Goal: Task Accomplishment & Management: Manage account settings

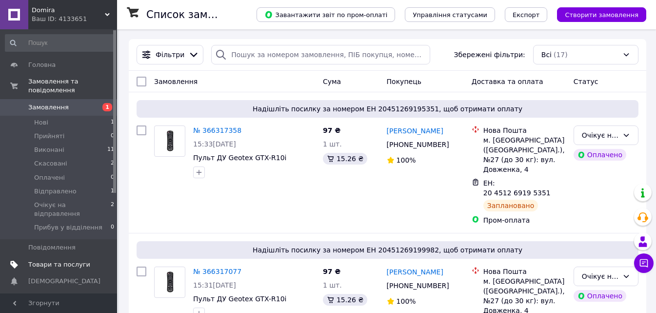
click at [69, 260] on span "Товари та послуги" at bounding box center [59, 264] width 62 height 9
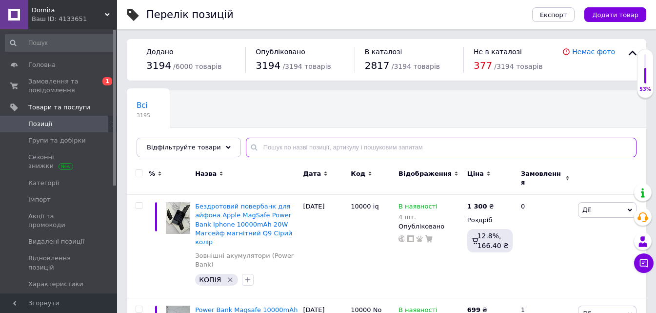
click at [325, 149] on input "text" at bounding box center [441, 148] width 391 height 20
paste input "Акрилові [PERSON_NAME] Brush GN-8101 з м’яким пензликом 120 шт."
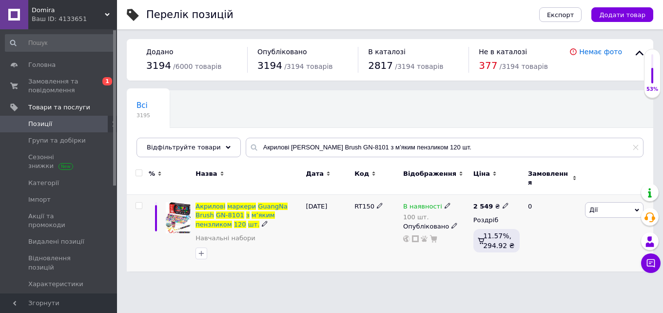
click at [363, 202] on span "RT150" at bounding box center [365, 205] width 20 height 7
copy span "RT150"
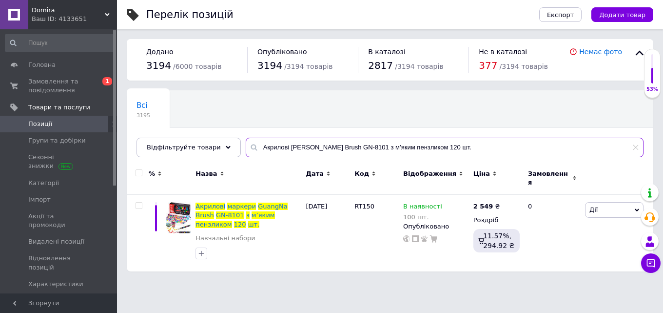
click at [337, 142] on input "Акрилові [PERSON_NAME] Brush GN-8101 з м’яким пензликом 120 шт." at bounding box center [445, 148] width 398 height 20
paste input "6"
type input "Акрилові [PERSON_NAME] Brush GN-8101 з м’яким пензликом 60 шт."
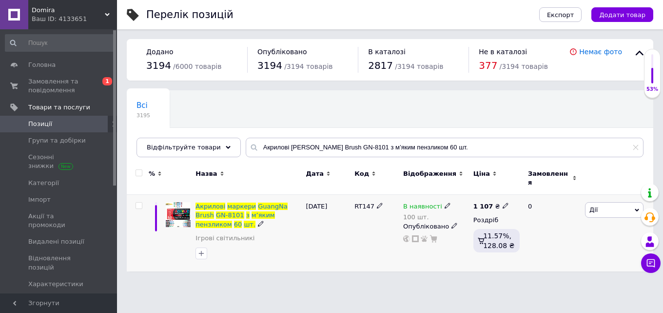
click at [360, 202] on span "RT147" at bounding box center [365, 205] width 20 height 7
copy span "RT147"
click at [503, 202] on icon at bounding box center [506, 205] width 6 height 6
drag, startPoint x: 548, startPoint y: 188, endPoint x: 508, endPoint y: 192, distance: 40.1
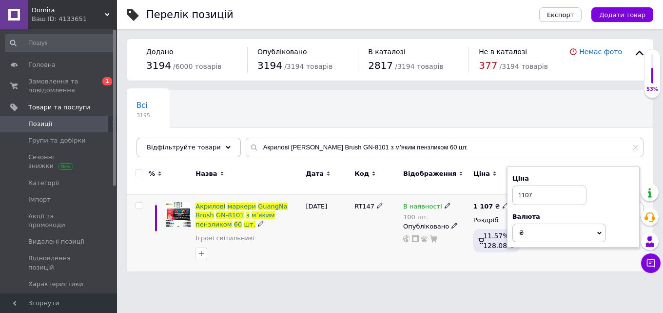
click at [508, 192] on div "Ціна 1107 Валюта ₴ $ EUR CHF GBP ¥ PLN ₸ MDL HUF KGS CNY TRY KRW lei" at bounding box center [573, 206] width 133 height 81
type input "1690"
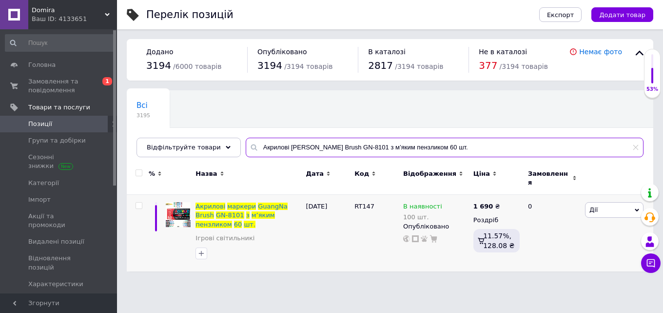
click at [297, 148] on input "Акрилові [PERSON_NAME] Brush GN-8101 з м’яким пензликом 60 шт." at bounding box center [445, 148] width 398 height 20
paste input "иліконовий ремінець для розумного годинника Smart Watch 38/40 (Пудра)"
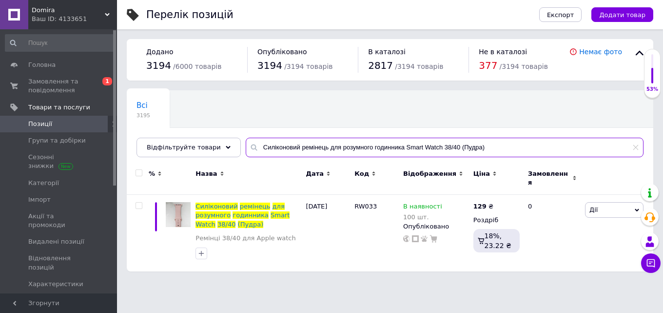
click at [290, 154] on input "Силіконовий ремінець для розумного годинника Smart Watch 38/40 (Пудра)" at bounding box center [445, 148] width 398 height 20
paste input "втоматична плойка для завивки волосся WT-123 (Чорний"
type input "Автоматична плойка для завивки волосся WT-123 (Чорний)"
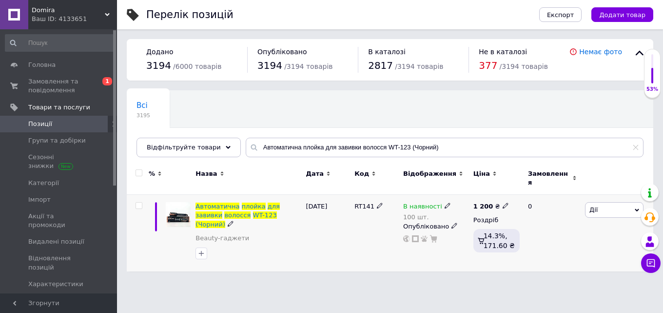
click at [366, 202] on span "RT141" at bounding box center [365, 205] width 20 height 7
copy span "RT141"
click at [67, 78] on span "Замовлення та повідомлення" at bounding box center [59, 86] width 62 height 18
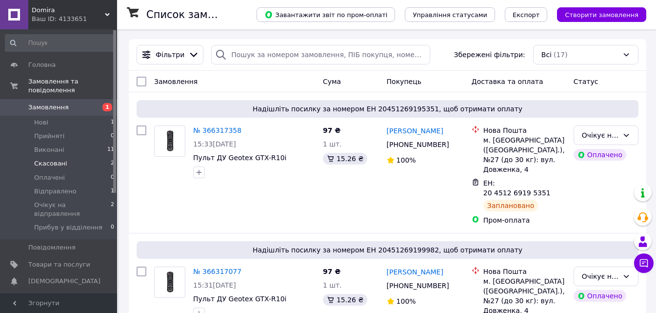
click at [88, 157] on li "Скасовані 2" at bounding box center [60, 164] width 120 height 14
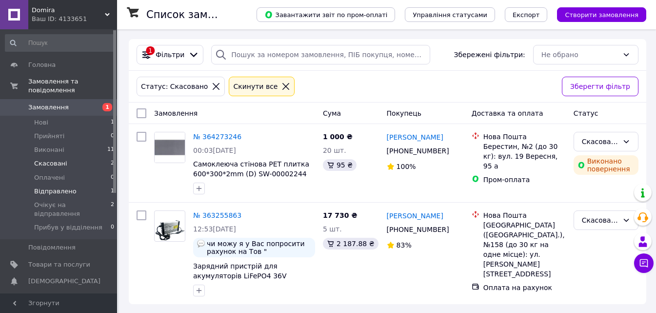
click at [87, 184] on li "Відправлено 1" at bounding box center [60, 191] width 120 height 14
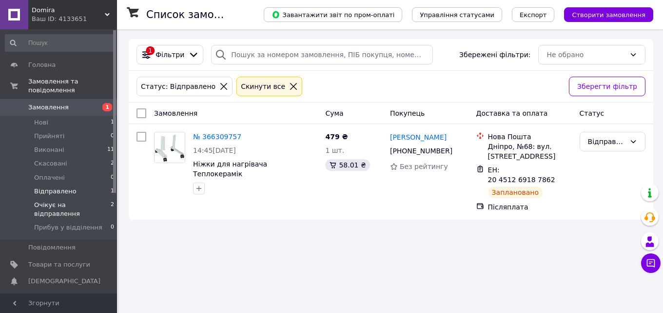
click at [85, 200] on span "Очікує на відправлення" at bounding box center [72, 209] width 77 height 18
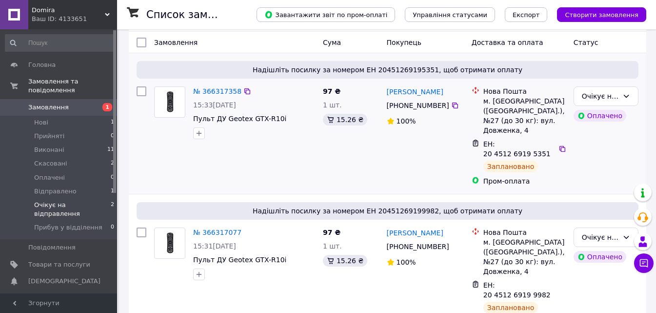
scroll to position [83, 0]
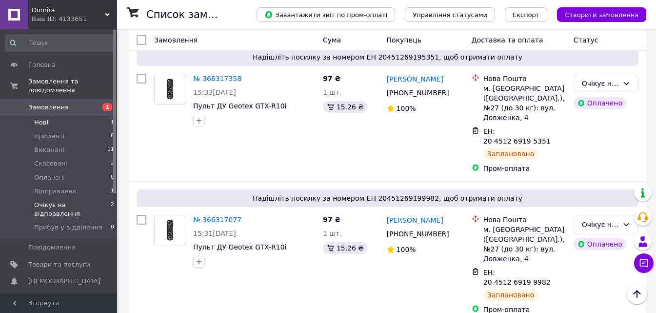
click at [85, 116] on li "Нові 1" at bounding box center [60, 123] width 120 height 14
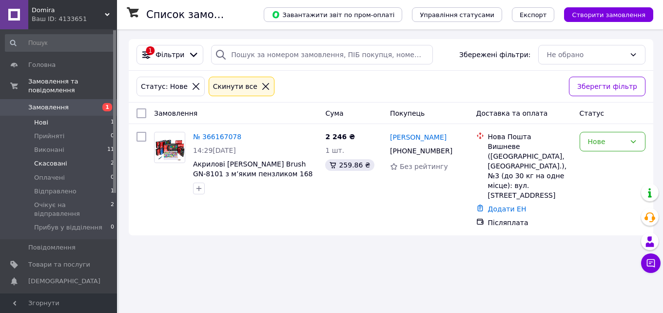
click at [92, 157] on li "Скасовані 2" at bounding box center [60, 164] width 120 height 14
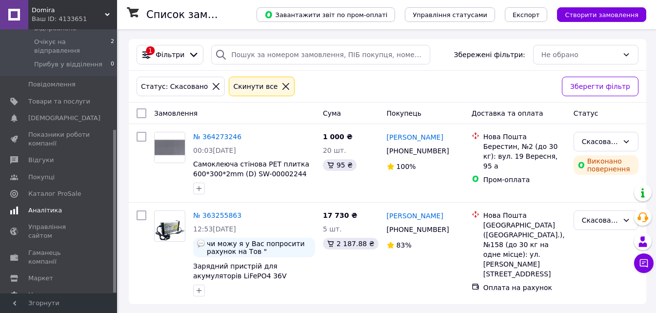
click at [56, 206] on span "Аналітика" at bounding box center [45, 210] width 34 height 9
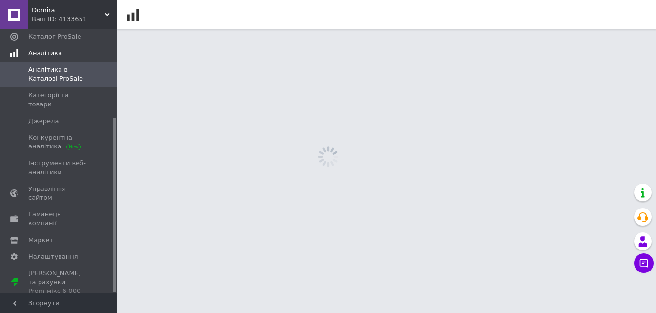
scroll to position [134, 0]
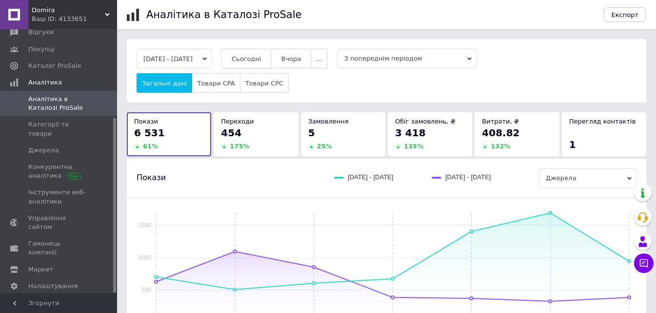
click at [272, 55] on button "Сьогодні" at bounding box center [246, 59] width 50 height 20
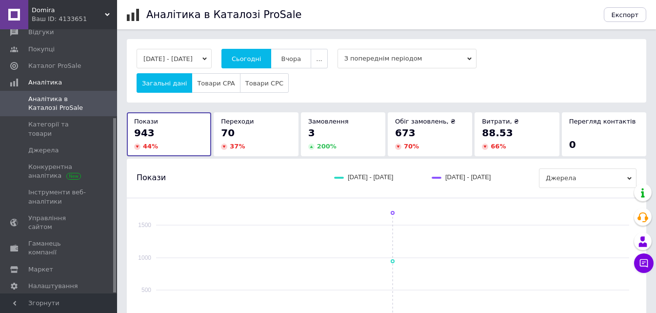
drag, startPoint x: 250, startPoint y: 127, endPoint x: 277, endPoint y: 139, distance: 30.1
click at [251, 127] on div "70" at bounding box center [256, 133] width 70 height 14
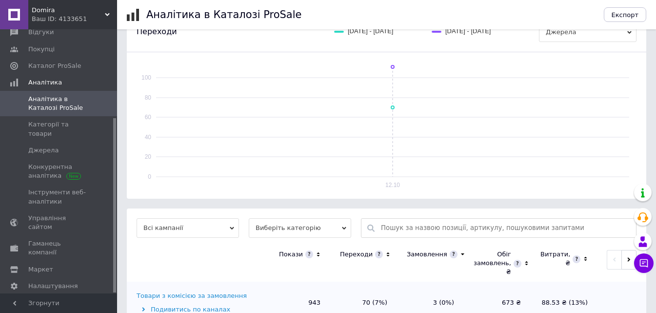
scroll to position [146, 0]
click at [306, 227] on span "Виберіть категорію" at bounding box center [300, 228] width 102 height 20
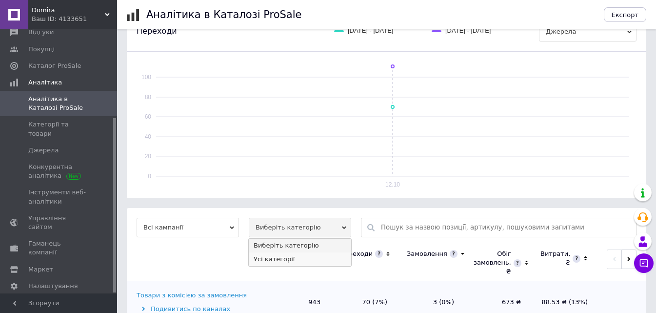
click at [297, 257] on li "Усі категорії" at bounding box center [300, 259] width 102 height 14
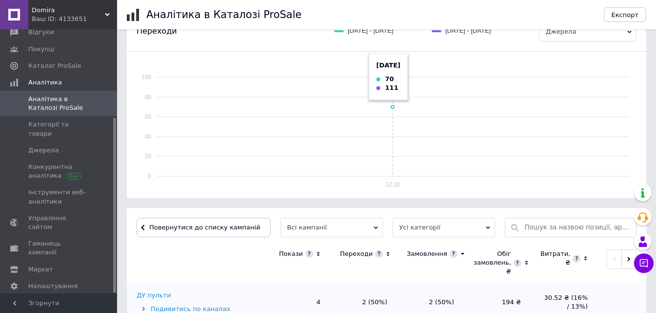
scroll to position [317, 0]
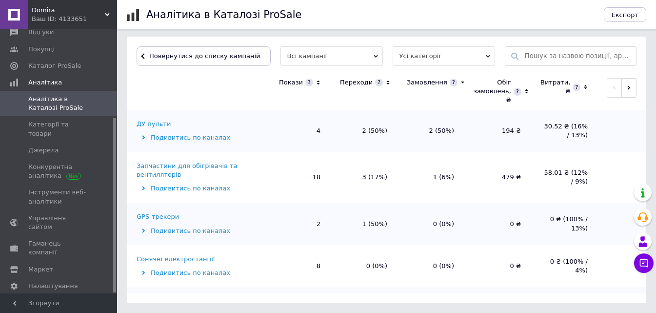
click at [386, 82] on icon at bounding box center [387, 82] width 3 height 4
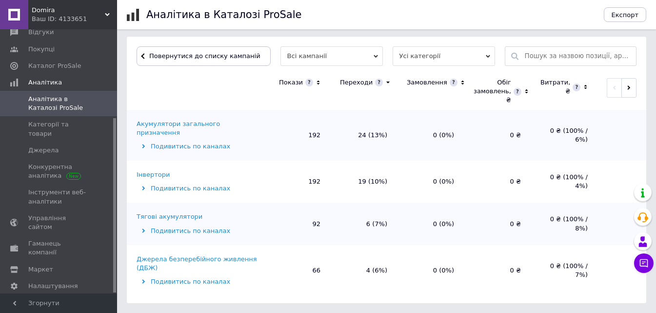
click at [243, 123] on div "Акумулятори загального призначення" at bounding box center [199, 128] width 124 height 18
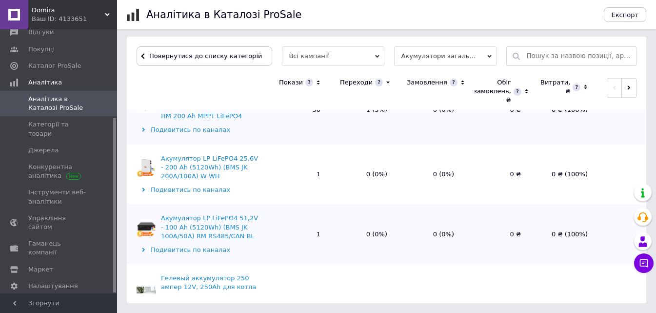
scroll to position [341, 0]
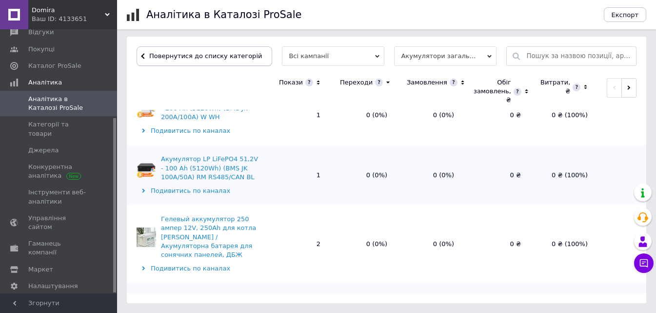
click at [236, 55] on span "Повернутися до списку категорій" at bounding box center [204, 55] width 115 height 7
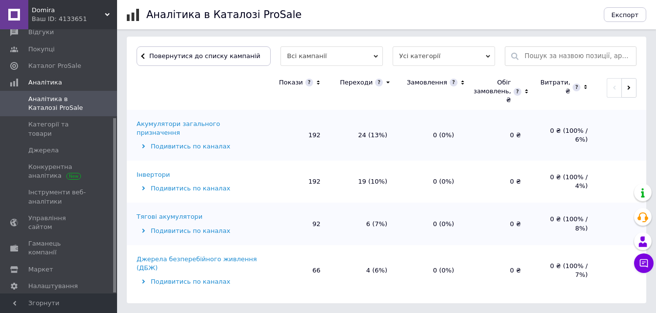
scroll to position [317, 0]
click at [155, 170] on div "Інвертори" at bounding box center [153, 174] width 33 height 9
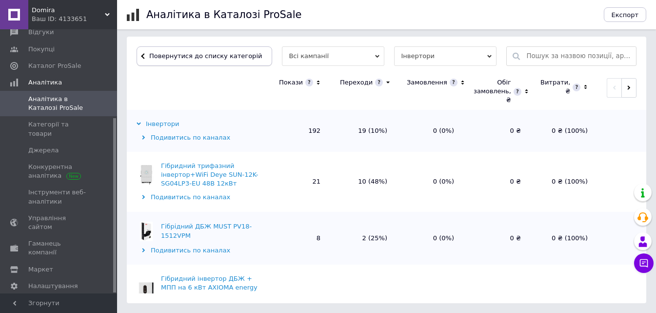
click at [225, 55] on span "Повернутися до списку категорій" at bounding box center [204, 55] width 115 height 7
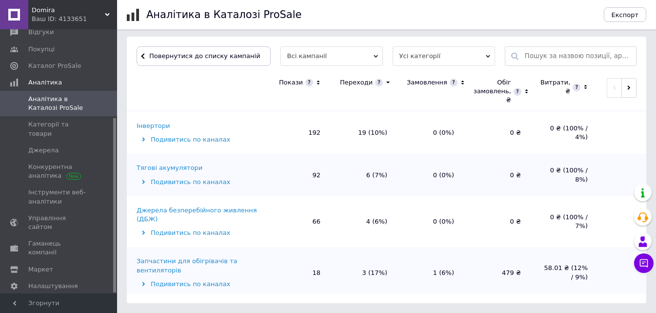
scroll to position [98, 0]
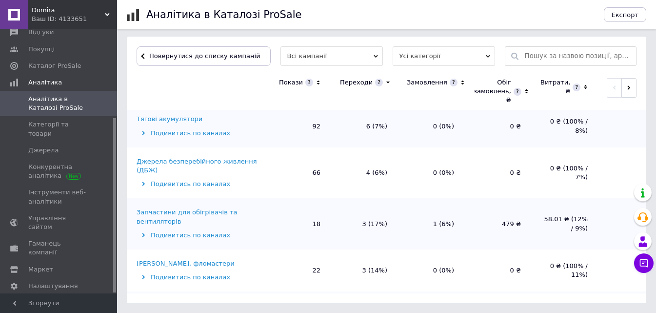
click at [222, 157] on div "Джерела безперебійного живлення (ДБЖ)" at bounding box center [199, 166] width 124 height 18
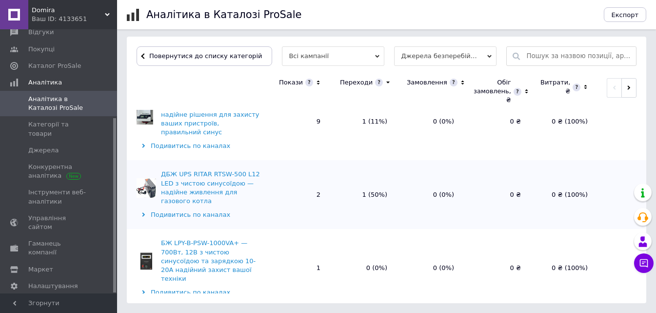
scroll to position [244, 0]
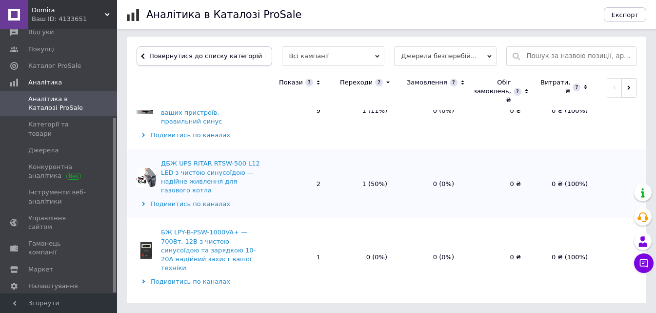
click at [198, 53] on span "Повернутися до списку категорій" at bounding box center [204, 55] width 115 height 7
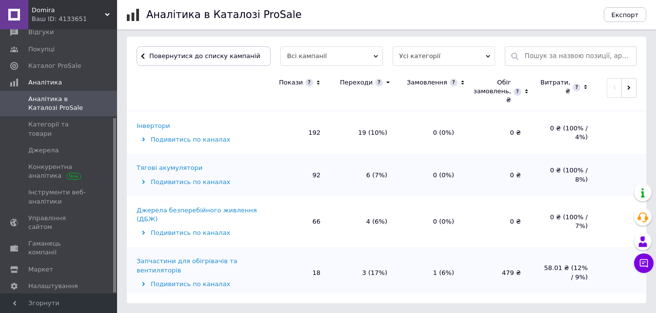
scroll to position [98, 0]
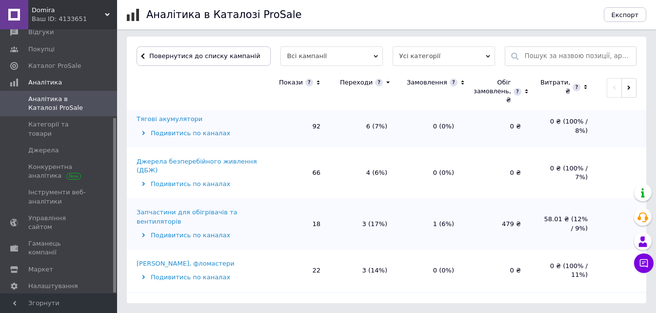
click at [186, 208] on div "Запчастини для обігрівачів та вентиляторів" at bounding box center [199, 217] width 124 height 18
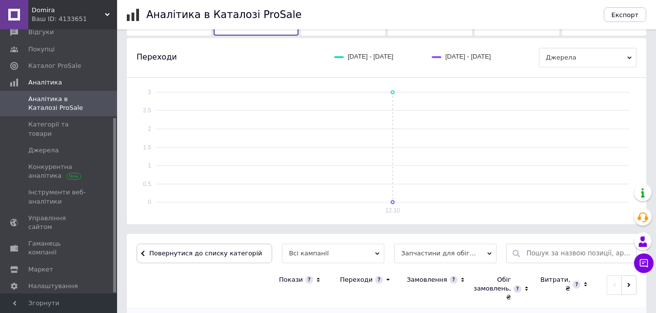
scroll to position [297, 0]
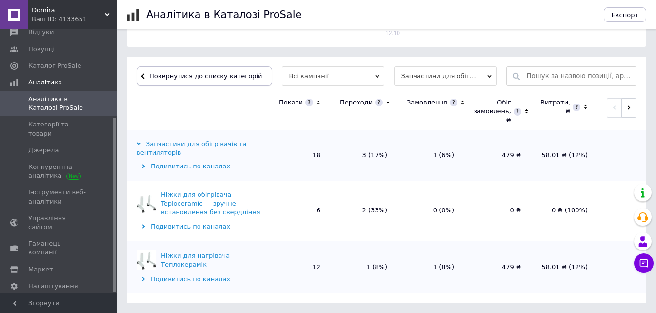
click at [219, 72] on span "Повернутися до списку категорій" at bounding box center [204, 75] width 115 height 7
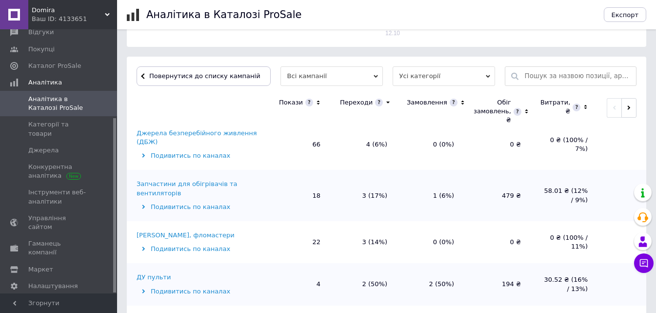
scroll to position [146, 0]
click at [193, 230] on div "[PERSON_NAME], фломастери" at bounding box center [186, 234] width 98 height 9
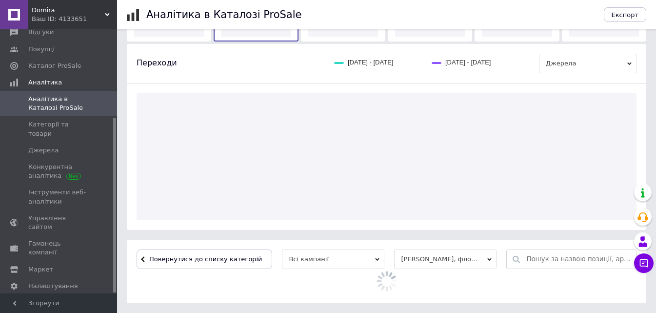
scroll to position [297, 0]
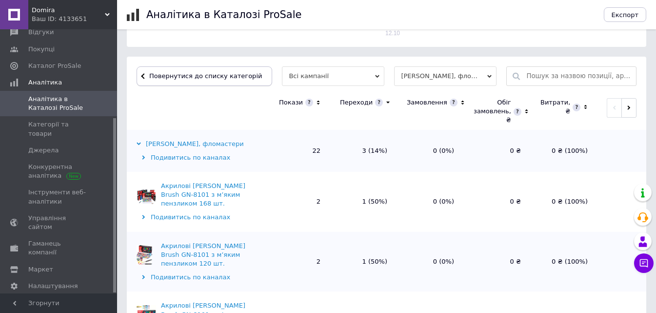
click at [228, 74] on span "Повернутися до списку категорій" at bounding box center [204, 75] width 115 height 7
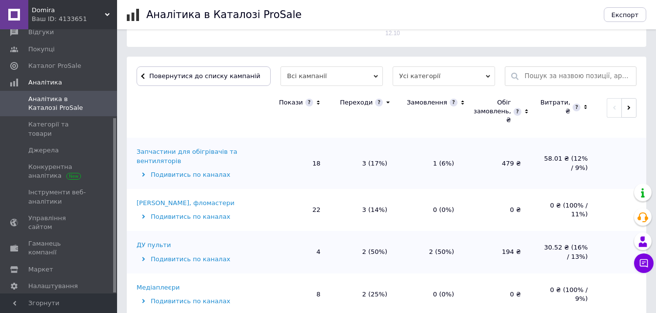
scroll to position [195, 0]
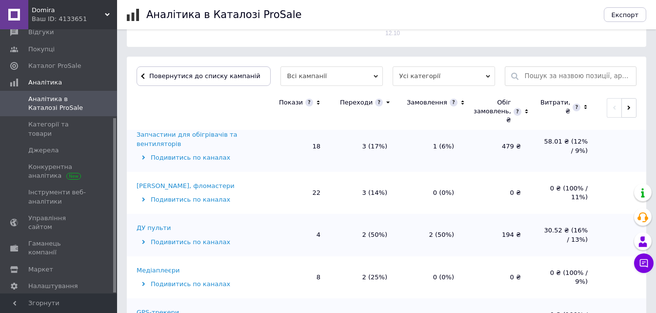
click at [167, 266] on div "Медіаплеєри" at bounding box center [158, 270] width 43 height 9
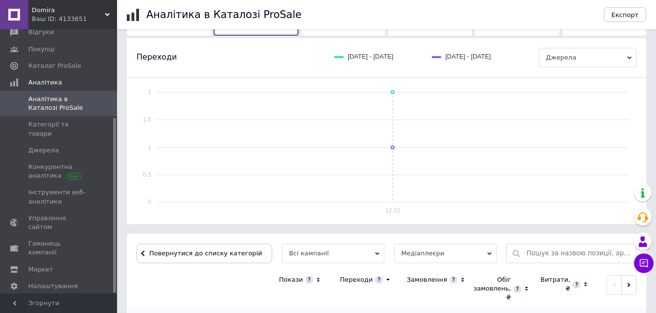
scroll to position [297, 0]
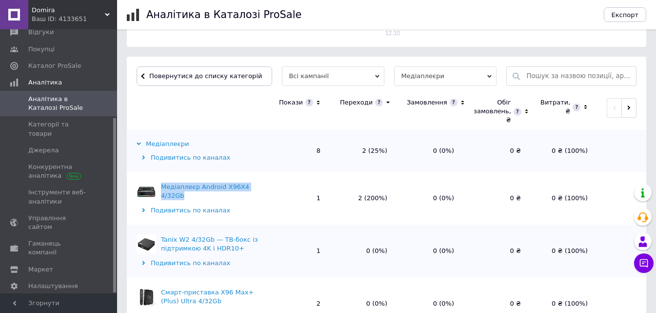
copy div "Медіаплеєр Android X96X4 4/32Gb"
drag, startPoint x: 187, startPoint y: 195, endPoint x: 163, endPoint y: 187, distance: 25.1
click at [163, 187] on div "Медіаплеєр Android X96X4 4/32Gb" at bounding box center [211, 191] width 100 height 18
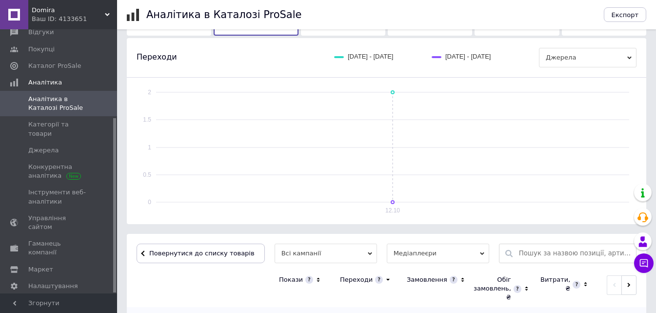
scroll to position [239, 0]
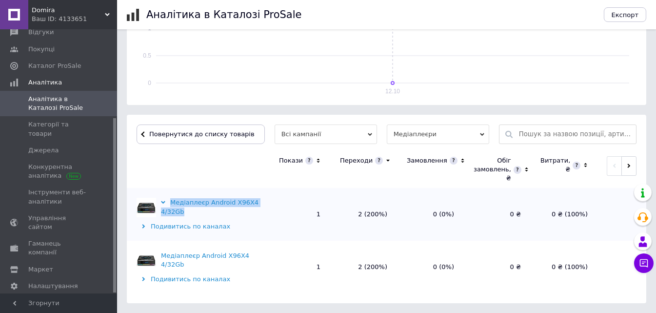
click at [185, 215] on div "Медіаплеєр Android X96X4 4/32Gb" at bounding box center [211, 207] width 100 height 18
copy div "Медіаплеєр Android X96X4 4/32Gb"
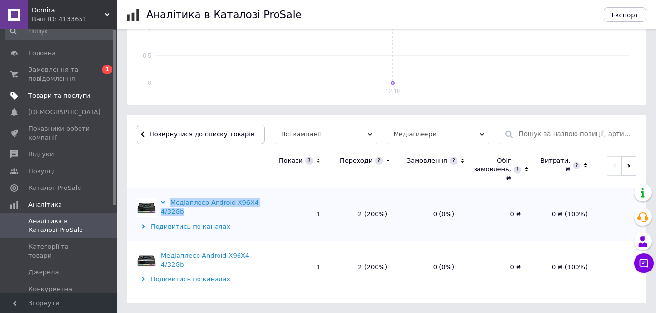
scroll to position [0, 0]
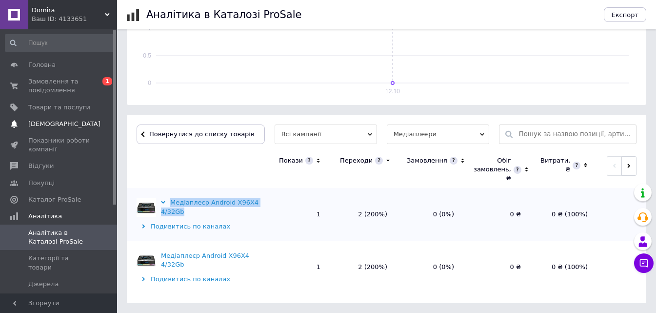
click at [63, 121] on span "[DEMOGRAPHIC_DATA]" at bounding box center [64, 123] width 72 height 9
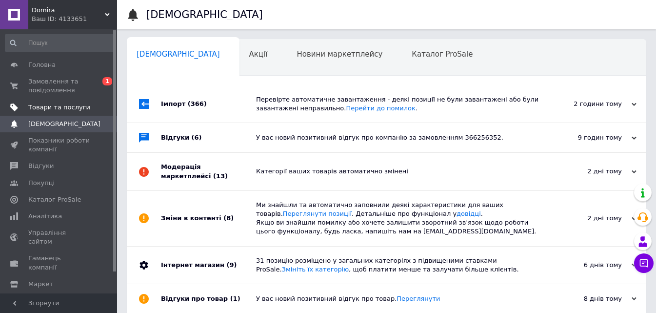
click at [72, 105] on span "Товари та послуги" at bounding box center [59, 107] width 62 height 9
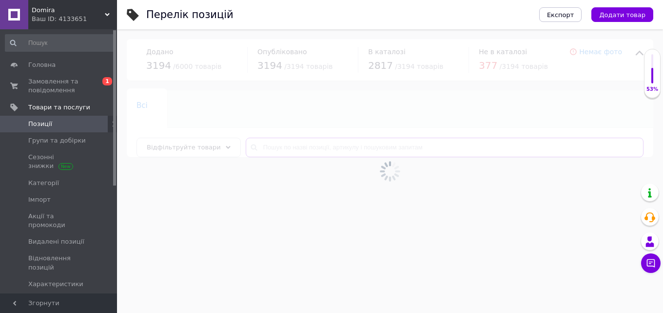
click at [316, 146] on input "text" at bounding box center [445, 148] width 398 height 20
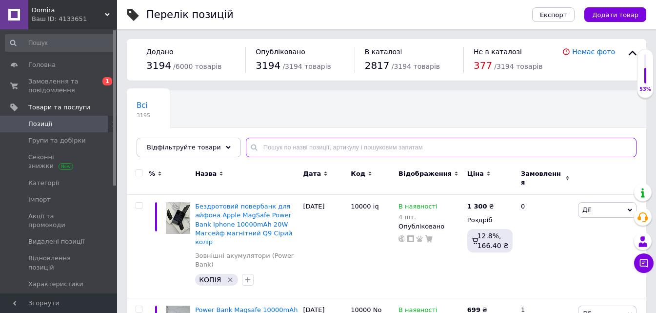
click at [316, 146] on input "text" at bounding box center [441, 148] width 391 height 20
paste input "Медіаплеєр Android X96X4 4/32Gb"
type input "Медіаплеєр Android X96X4 4/32Gb"
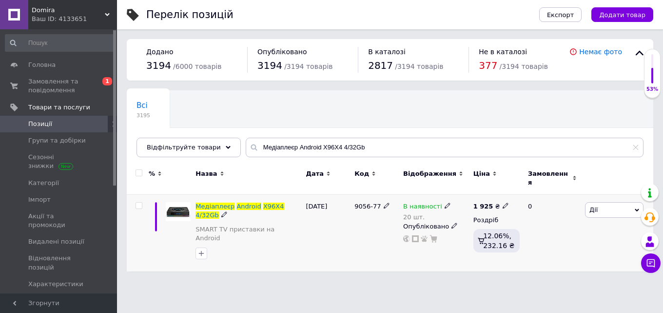
click at [360, 202] on span "9056-77" at bounding box center [368, 205] width 26 height 7
click at [355, 201] on div "9056-77" at bounding box center [376, 233] width 49 height 77
click at [353, 198] on div "9056-77" at bounding box center [376, 233] width 49 height 77
drag, startPoint x: 354, startPoint y: 201, endPoint x: 383, endPoint y: 198, distance: 29.5
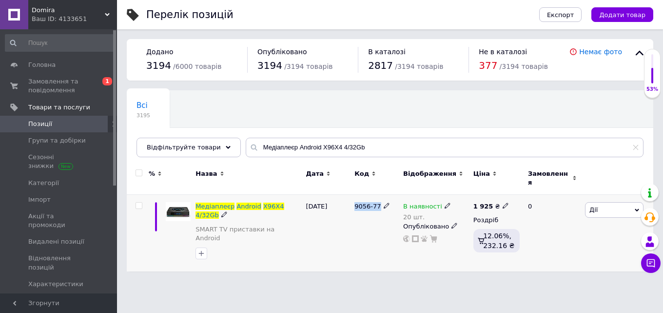
click at [383, 198] on div "9056-77" at bounding box center [376, 233] width 49 height 77
copy div "9056-77"
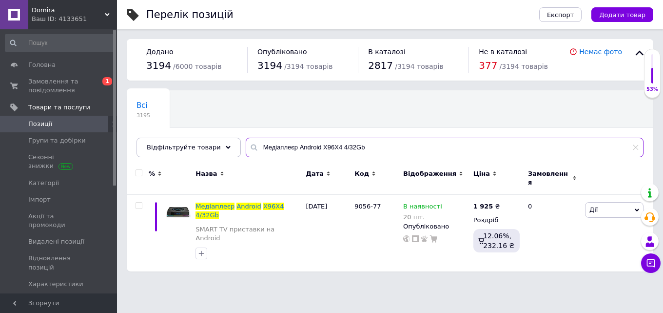
drag, startPoint x: 363, startPoint y: 142, endPoint x: 288, endPoint y: 148, distance: 75.9
click at [288, 148] on input "Медіаплеєр Android X96X4 4/32Gb" at bounding box center [445, 148] width 398 height 20
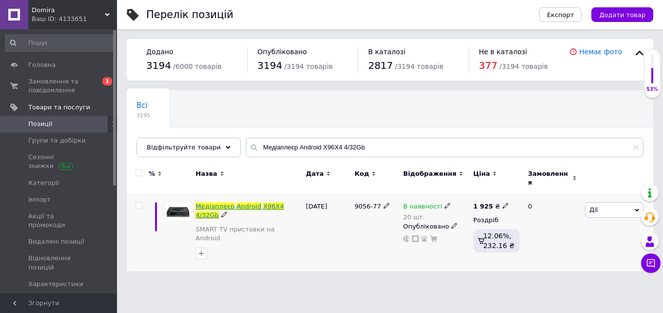
click at [249, 202] on span "Android" at bounding box center [249, 205] width 24 height 7
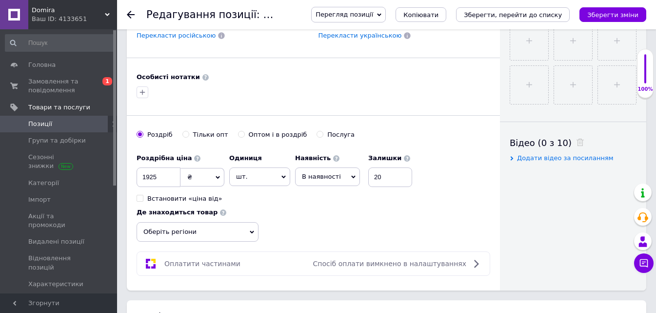
scroll to position [439, 0]
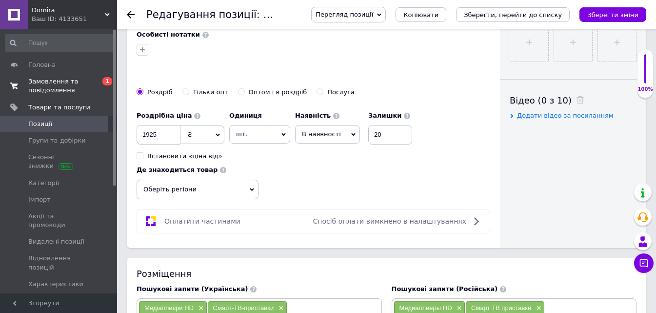
click at [87, 80] on span "Замовлення та повідомлення" at bounding box center [59, 86] width 62 height 18
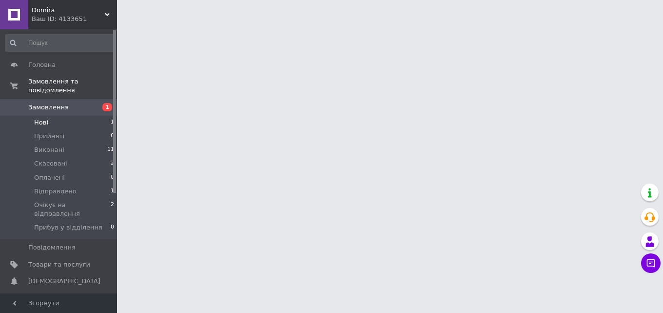
click at [88, 116] on li "Нові 1" at bounding box center [60, 123] width 120 height 14
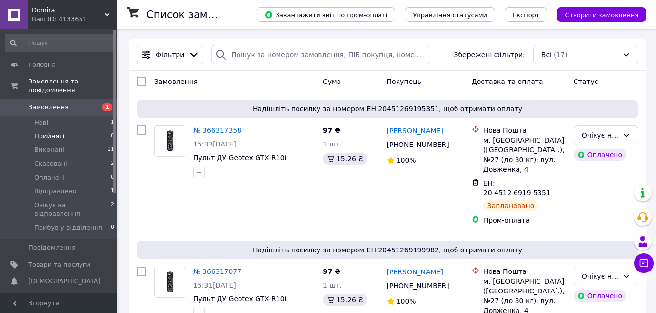
click at [59, 132] on span "Прийняті" at bounding box center [49, 136] width 30 height 9
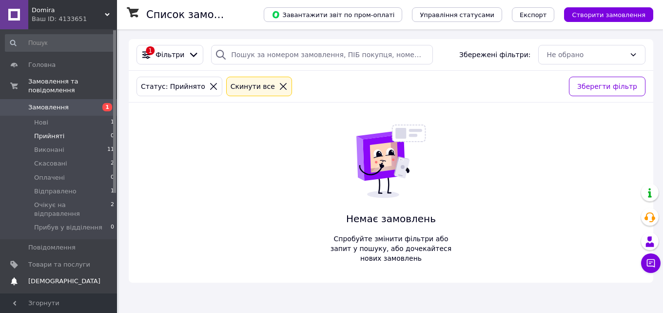
click at [56, 273] on link "Сповіщення 0 0" at bounding box center [60, 281] width 120 height 17
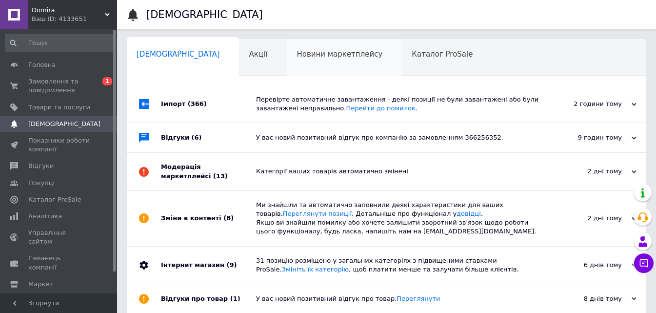
click at [297, 57] on span "Новини маркетплейсу" at bounding box center [340, 54] width 86 height 9
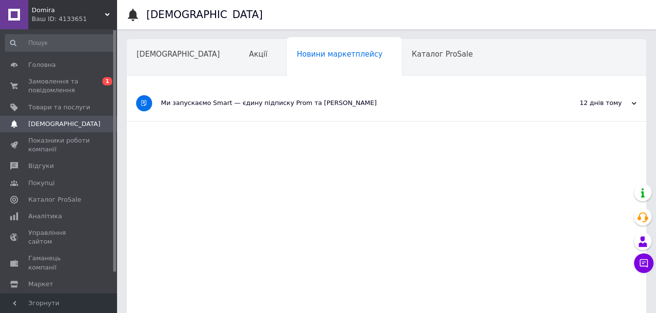
click at [249, 55] on span "Акції" at bounding box center [258, 54] width 19 height 9
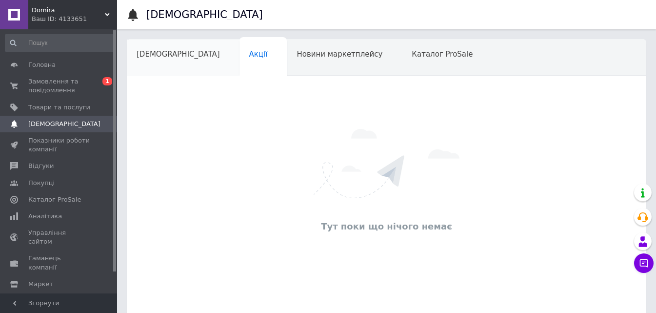
click at [146, 56] on span "[DEMOGRAPHIC_DATA]" at bounding box center [178, 54] width 83 height 9
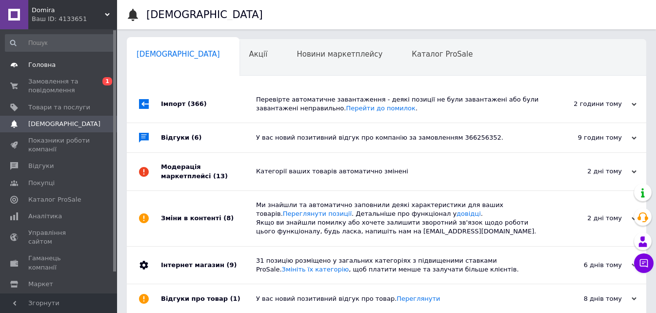
click at [72, 59] on link "Головна" at bounding box center [60, 65] width 120 height 17
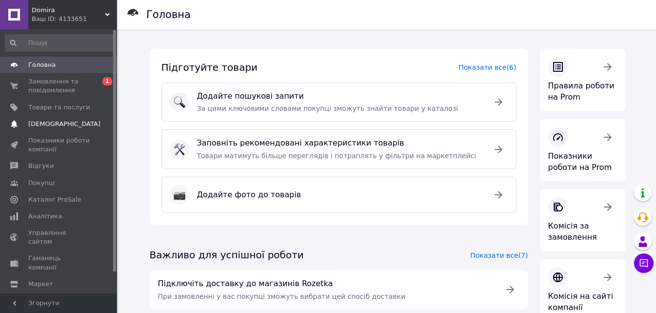
click at [76, 116] on link "[DEMOGRAPHIC_DATA] 0" at bounding box center [60, 124] width 120 height 17
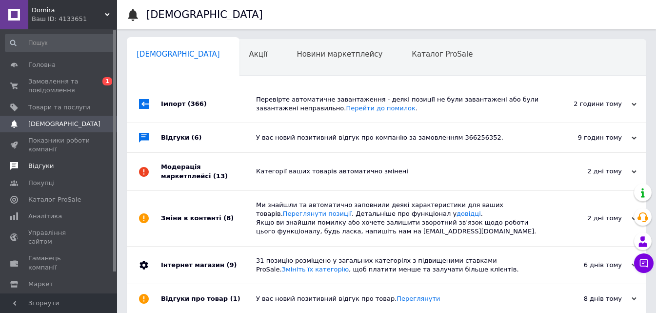
click at [52, 162] on span "Відгуки" at bounding box center [59, 165] width 62 height 9
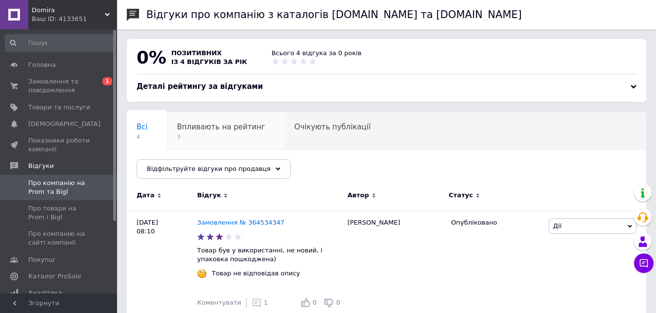
click at [227, 127] on span "Впливають на рейтинг" at bounding box center [221, 126] width 88 height 9
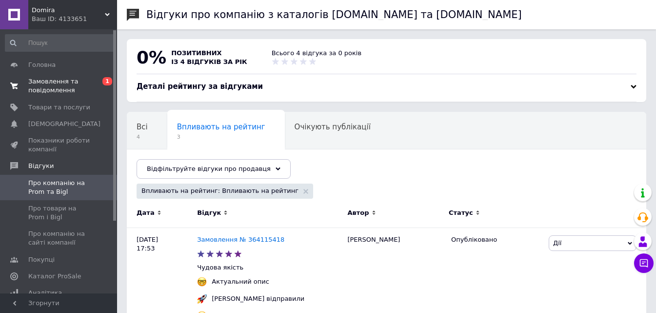
click at [57, 85] on span "Замовлення та повідомлення" at bounding box center [59, 86] width 62 height 18
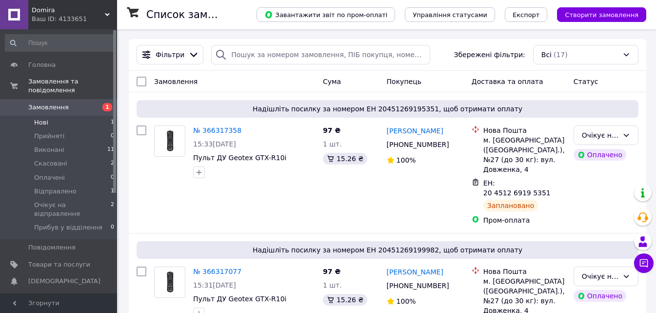
click at [51, 116] on li "Нові 1" at bounding box center [60, 123] width 120 height 14
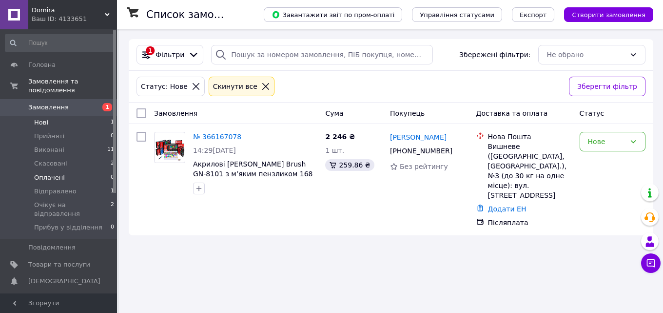
click at [65, 171] on li "Оплачені 0" at bounding box center [60, 178] width 120 height 14
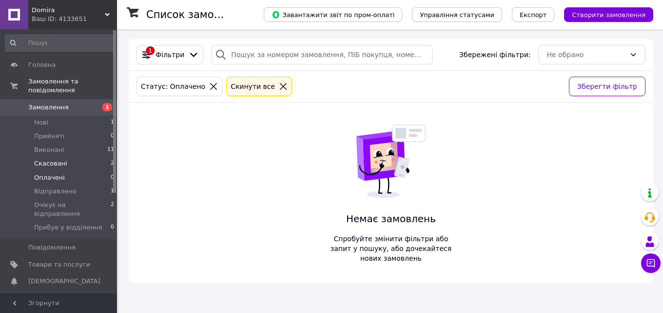
click at [73, 157] on li "Скасовані 2" at bounding box center [60, 164] width 120 height 14
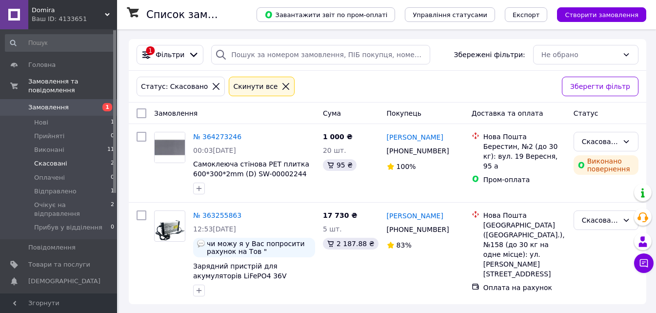
click at [73, 157] on li "Скасовані 2" at bounding box center [60, 164] width 120 height 14
click at [59, 256] on link "Товари та послуги" at bounding box center [60, 264] width 120 height 17
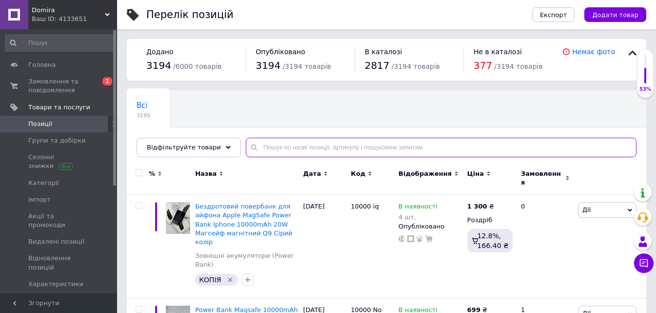
click at [304, 146] on input "text" at bounding box center [441, 148] width 391 height 20
paste input "Кодовий велосипедний замок 1825 (U-подібний)"
type input "Кодовий велосипедний замок 1825 (U-подібний)"
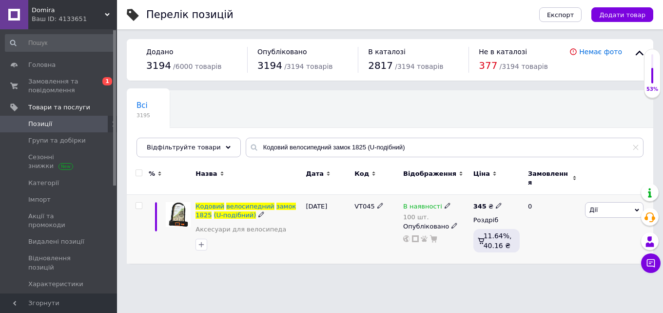
click at [361, 202] on span "VT045" at bounding box center [365, 205] width 20 height 7
copy span "VT045"
click at [496, 202] on icon at bounding box center [499, 205] width 6 height 6
drag, startPoint x: 533, startPoint y: 189, endPoint x: 507, endPoint y: 188, distance: 25.9
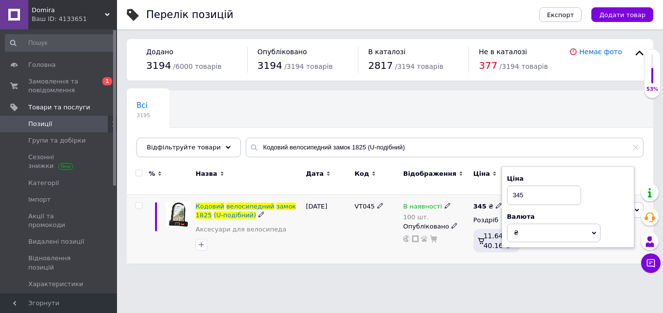
click at [507, 188] on input "345" at bounding box center [544, 195] width 74 height 20
type input "450"
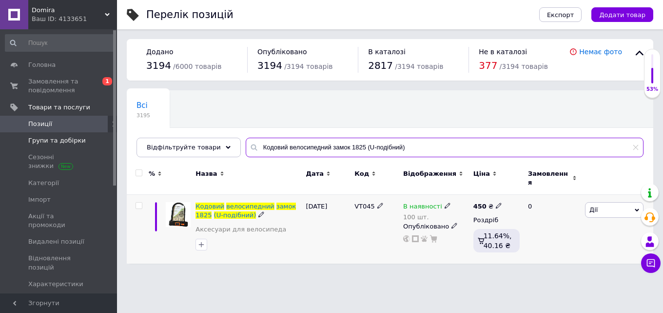
drag, startPoint x: 405, startPoint y: 149, endPoint x: 75, endPoint y: 134, distance: 331.0
click at [75, 134] on div "Domira Ваш ID: 4133651 Сайт Domira Кабінет покупця Перевірити стан системи Стор…" at bounding box center [331, 136] width 663 height 273
paste input "крилові [PERSON_NAME] Brush GN-8101 з м’яким пензликом 120 шт."
type input "Акрилові [PERSON_NAME] Brush GN-8101 з м’яким пензликом 120 шт."
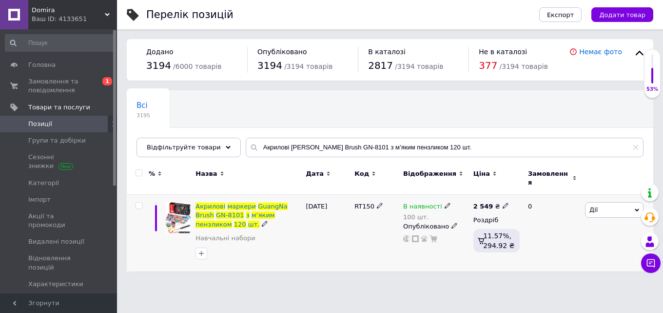
click at [361, 202] on span "RT150" at bounding box center [365, 205] width 20 height 7
copy span "RT150"
click at [79, 119] on span "Позиції" at bounding box center [59, 123] width 62 height 9
click at [219, 236] on link "Навчальні набори" at bounding box center [225, 238] width 59 height 9
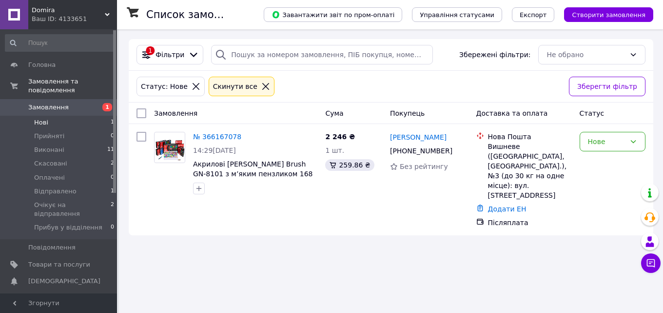
click at [100, 116] on li "Нові 1" at bounding box center [60, 123] width 120 height 14
click at [71, 144] on li "Виконані 11" at bounding box center [60, 150] width 120 height 14
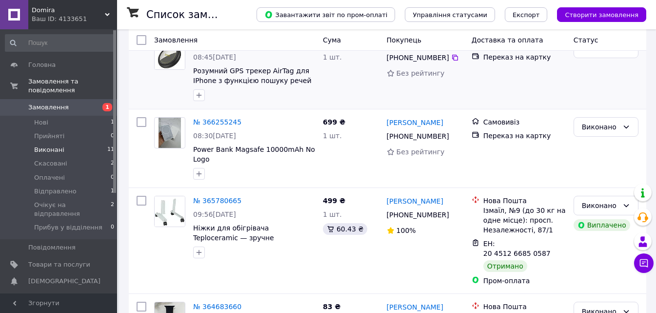
scroll to position [146, 0]
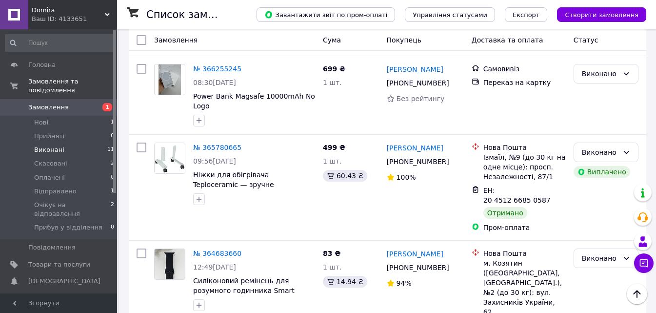
click at [217, 145] on link "№ 365780665" at bounding box center [217, 147] width 48 height 8
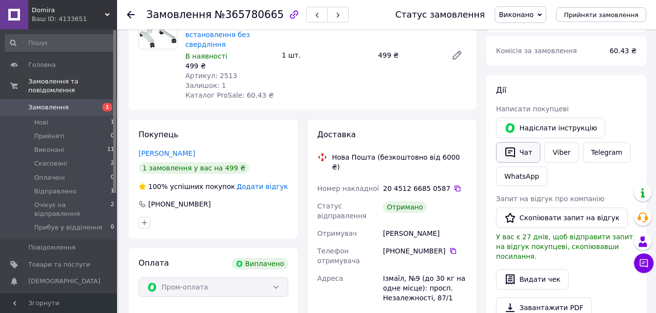
scroll to position [98, 0]
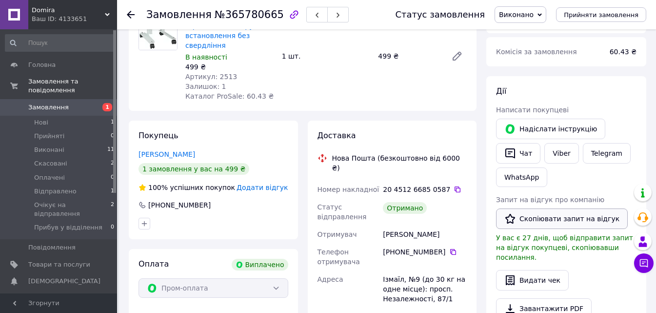
click at [543, 224] on button "Скопіювати запит на відгук" at bounding box center [562, 218] width 132 height 20
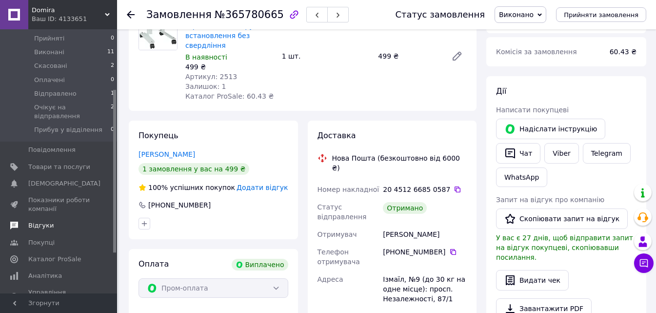
click at [56, 221] on span "Відгуки" at bounding box center [59, 225] width 62 height 9
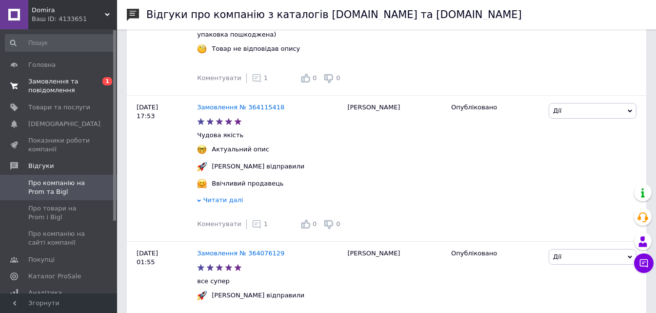
click at [70, 93] on span "Замовлення та повідомлення" at bounding box center [59, 86] width 62 height 18
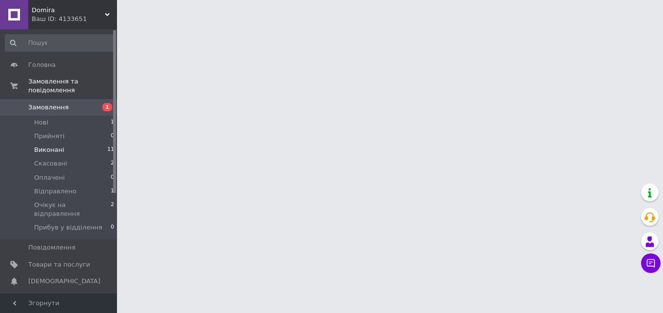
click at [68, 143] on li "Виконані 11" at bounding box center [60, 150] width 120 height 14
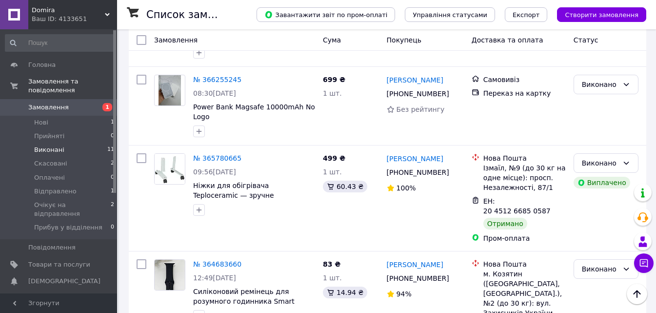
scroll to position [135, 0]
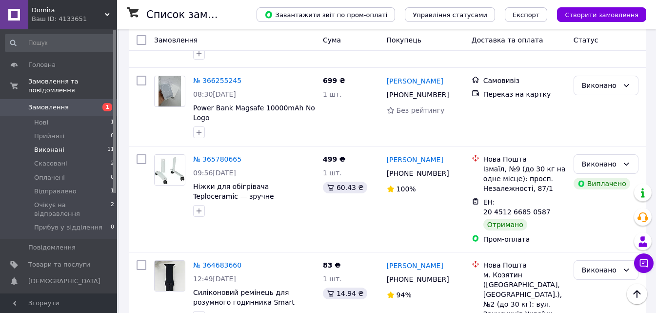
click at [67, 143] on li "Виконані 11" at bounding box center [60, 150] width 120 height 14
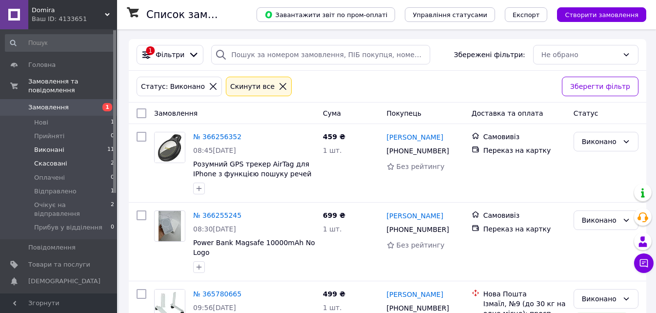
click at [64, 157] on li "Скасовані 2" at bounding box center [60, 164] width 120 height 14
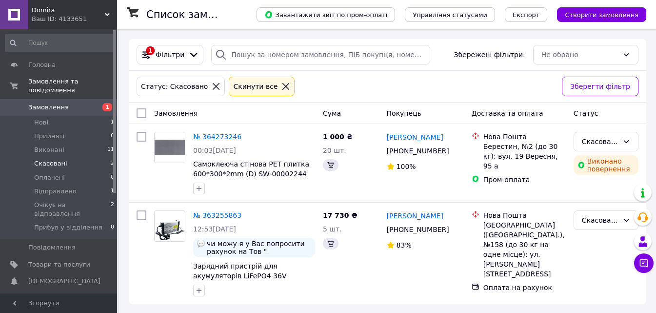
click at [64, 157] on li "Скасовані 2" at bounding box center [60, 164] width 120 height 14
click at [71, 143] on li "Виконані 11" at bounding box center [60, 150] width 120 height 14
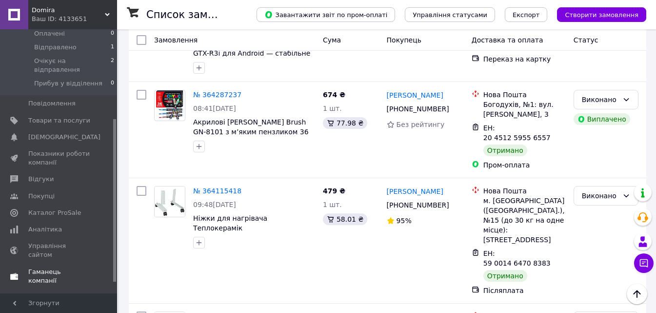
scroll to position [146, 0]
click at [58, 218] on link "Аналітика" at bounding box center [60, 226] width 120 height 17
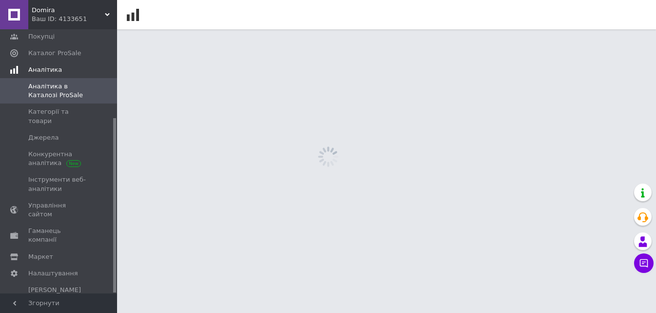
scroll to position [134, 0]
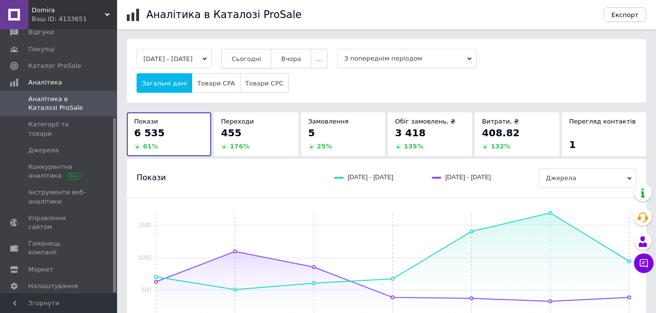
click at [258, 55] on span "Сьогодні" at bounding box center [247, 58] width 30 height 7
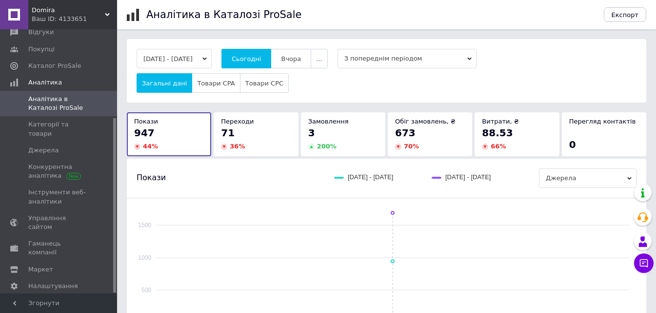
click at [244, 133] on div "71" at bounding box center [256, 133] width 70 height 14
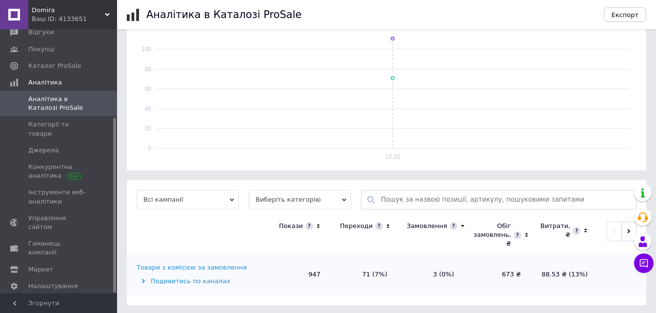
scroll to position [176, 0]
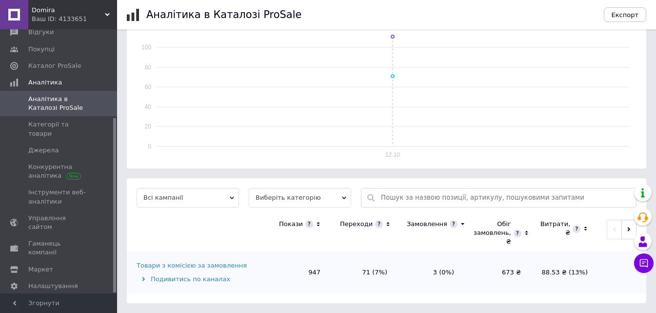
click at [295, 191] on span "Виберіть категорію" at bounding box center [300, 198] width 102 height 20
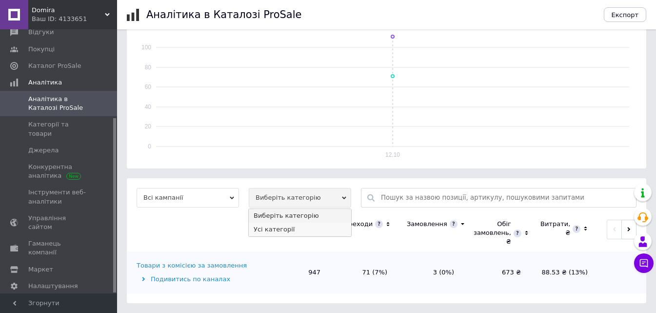
click at [286, 232] on li "Усі категорії" at bounding box center [300, 229] width 102 height 14
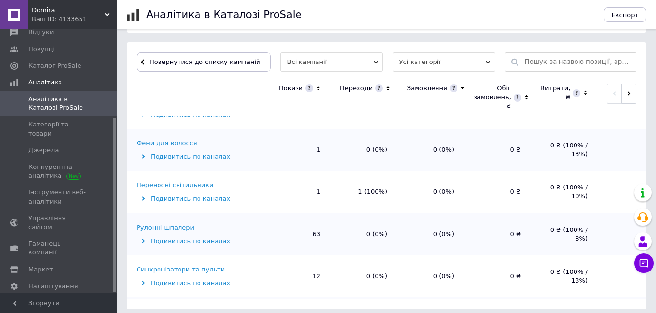
scroll to position [317, 0]
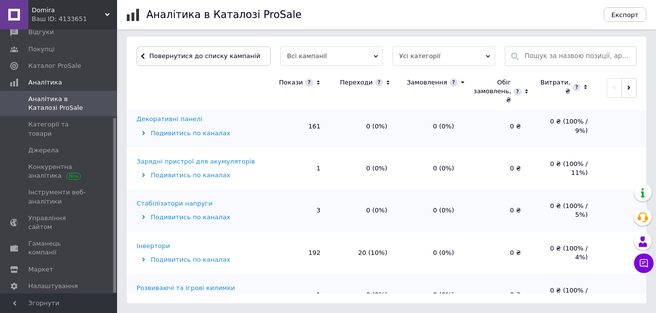
click at [385, 80] on icon at bounding box center [388, 83] width 6 height 8
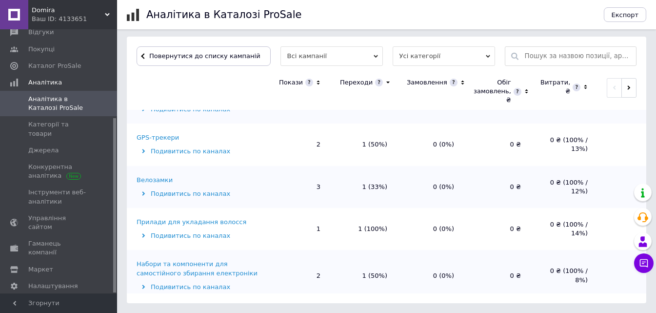
scroll to position [443, 0]
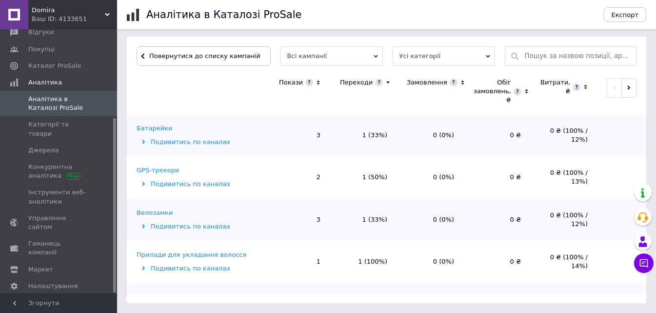
click at [153, 208] on div "Велозамки" at bounding box center [155, 212] width 36 height 9
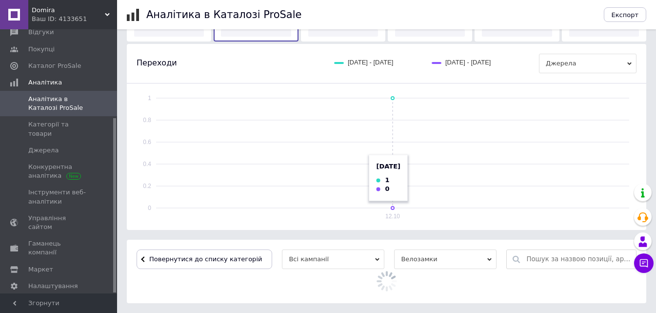
scroll to position [317, 0]
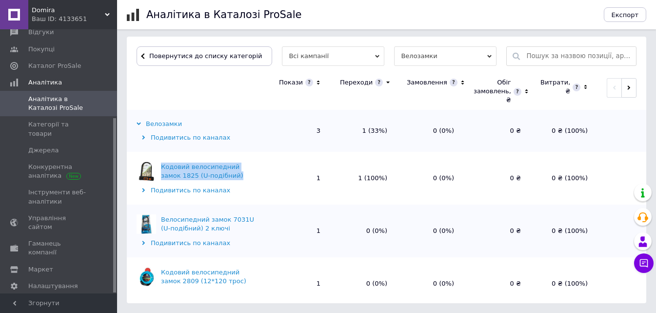
copy div "Кодовий велосипедний замок 1825 (U-подібний)"
drag, startPoint x: 162, startPoint y: 162, endPoint x: 215, endPoint y: 172, distance: 54.0
click at [215, 172] on div "Кодовий велосипедний замок 1825 (U-подібний)" at bounding box center [211, 171] width 100 height 18
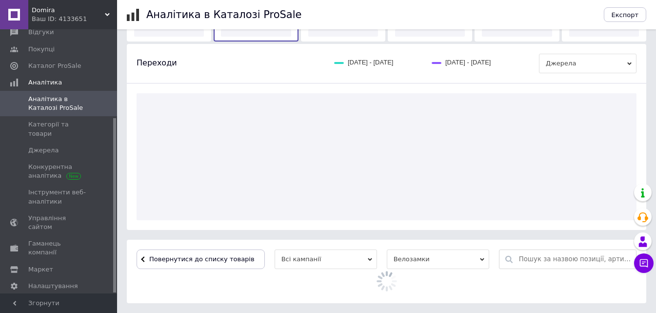
scroll to position [239, 0]
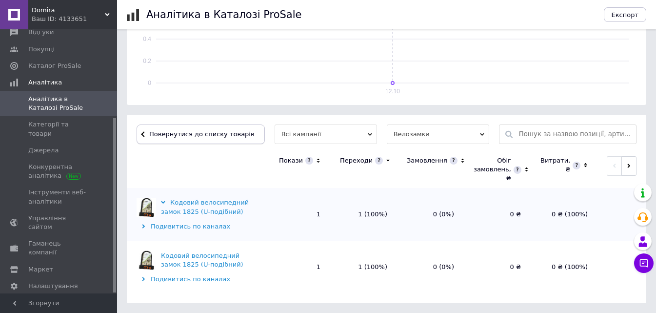
click at [178, 130] on span "Повернутися до списку товарів" at bounding box center [201, 133] width 108 height 7
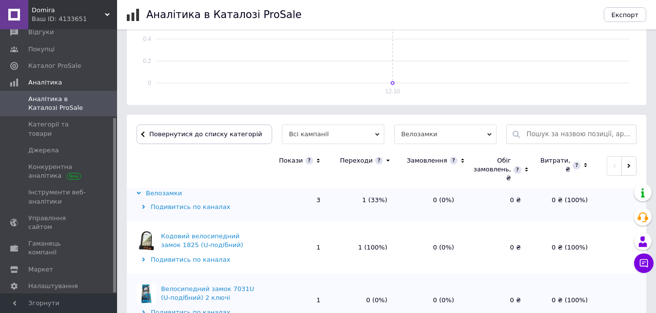
scroll to position [17, 0]
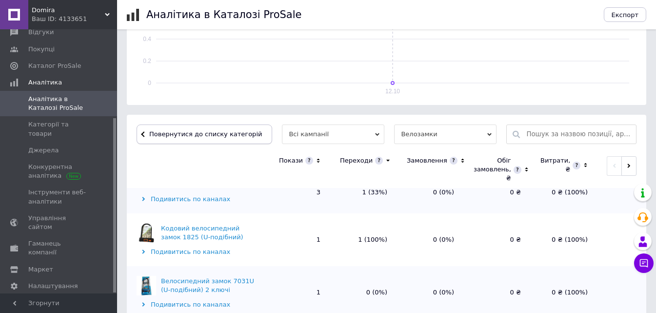
click at [202, 137] on span "Повернутися до списку категорій" at bounding box center [204, 133] width 115 height 7
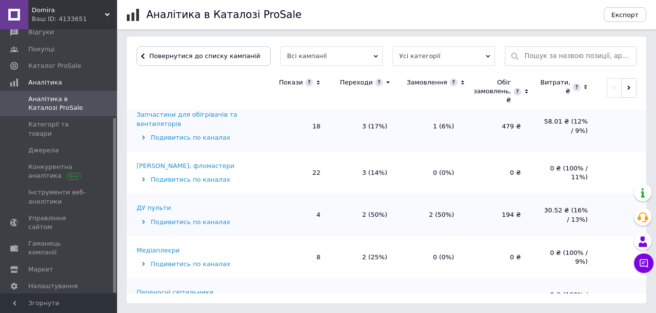
scroll to position [146, 0]
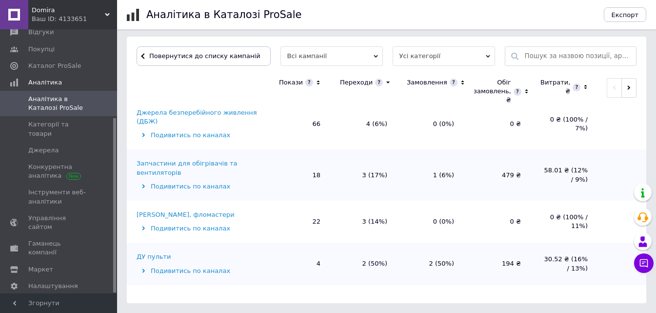
click at [174, 210] on div "[PERSON_NAME], фломастери" at bounding box center [186, 214] width 98 height 9
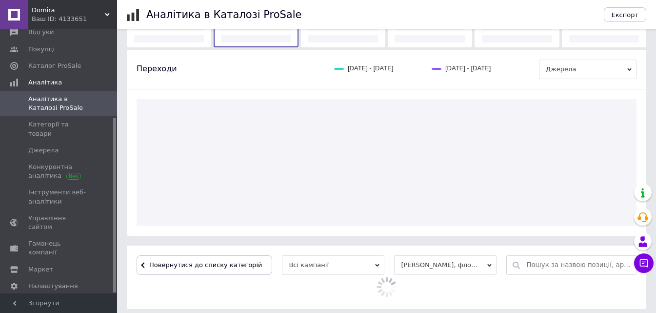
scroll to position [317, 0]
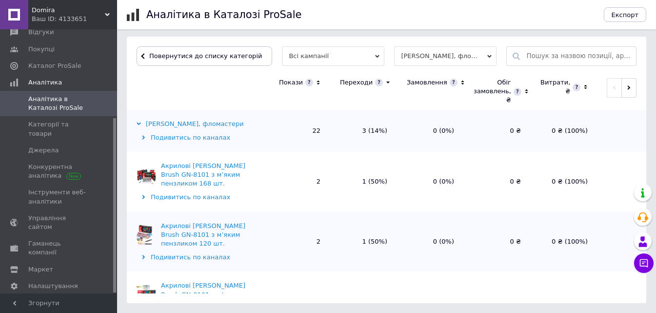
drag, startPoint x: 159, startPoint y: 224, endPoint x: 182, endPoint y: 245, distance: 31.1
click at [182, 245] on div "Акрилові [PERSON_NAME] Brush GN-8101 з м’яким пензликом 120 шт." at bounding box center [199, 234] width 124 height 27
copy div "Акрилові [PERSON_NAME] Brush GN-8101 з м’яким пензликом 120 шт."
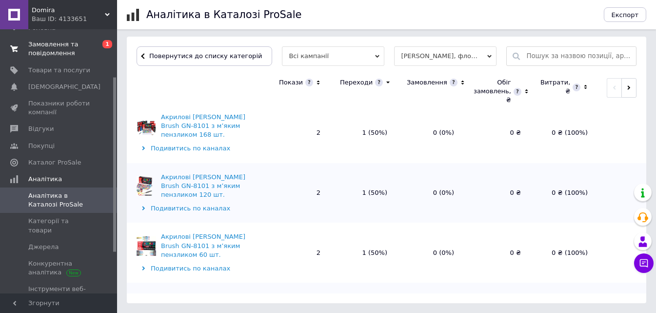
scroll to position [0, 0]
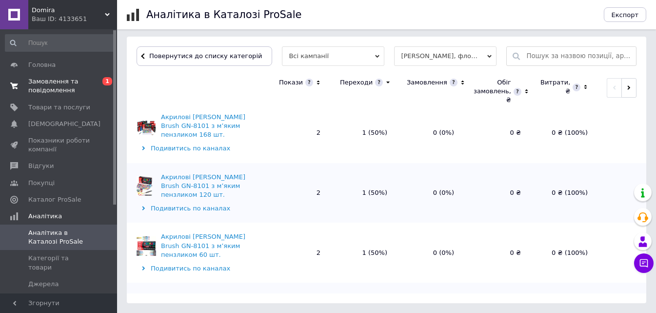
click at [47, 82] on span "Замовлення та повідомлення" at bounding box center [59, 86] width 62 height 18
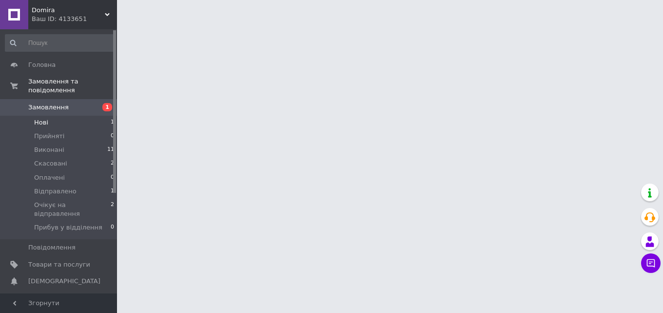
click at [80, 116] on li "Нові 1" at bounding box center [60, 123] width 120 height 14
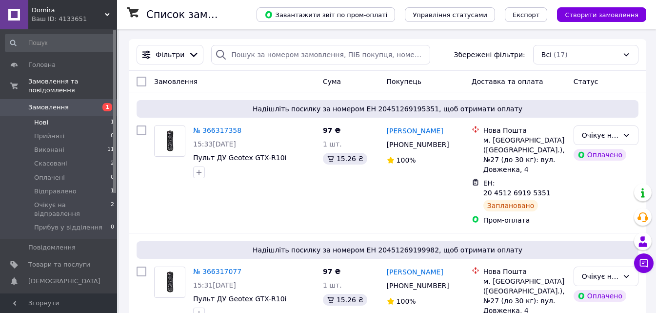
click at [78, 116] on li "Нові 1" at bounding box center [60, 123] width 120 height 14
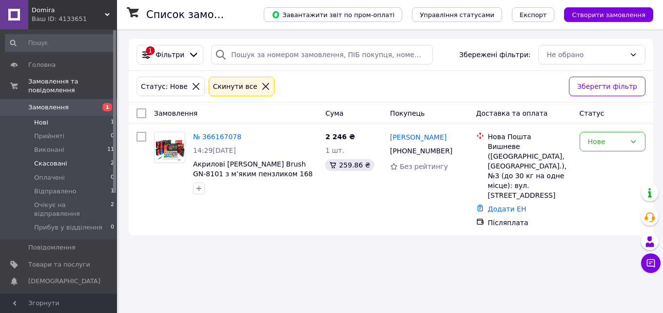
click at [76, 157] on li "Скасовані 2" at bounding box center [60, 164] width 120 height 14
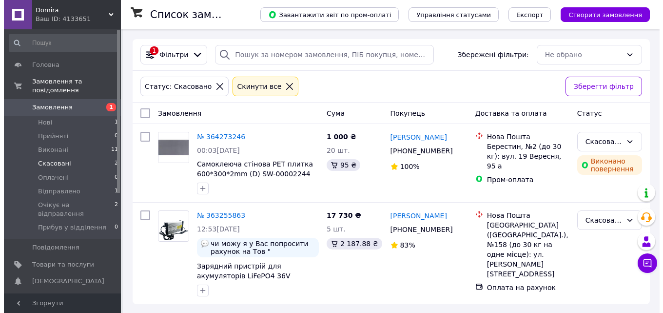
scroll to position [49, 0]
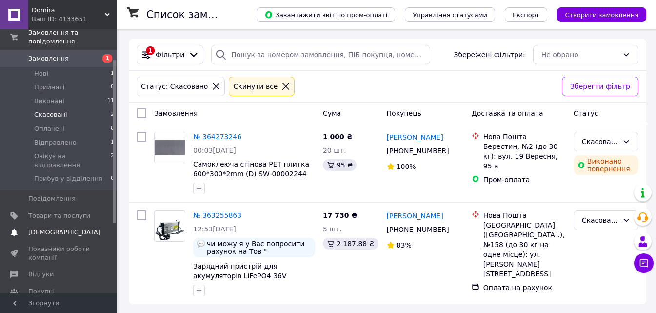
click at [51, 228] on span "[DEMOGRAPHIC_DATA]" at bounding box center [64, 232] width 72 height 9
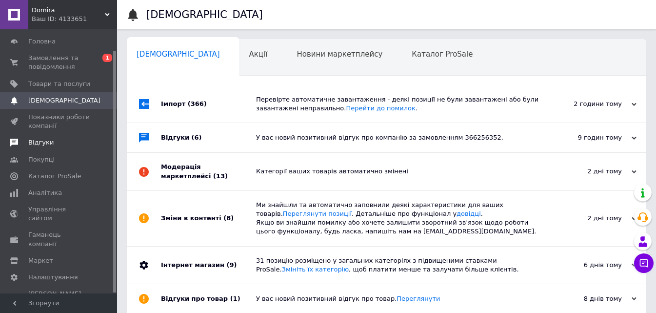
click at [64, 143] on span "Відгуки" at bounding box center [59, 142] width 62 height 9
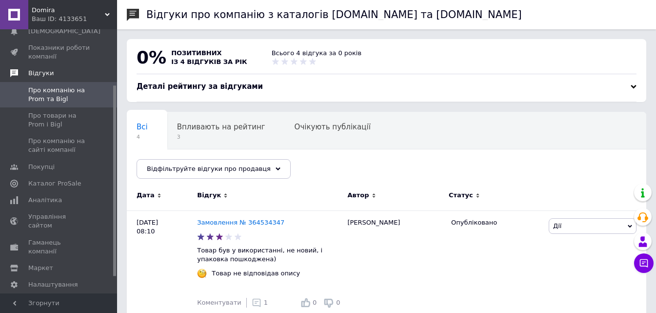
scroll to position [100, 0]
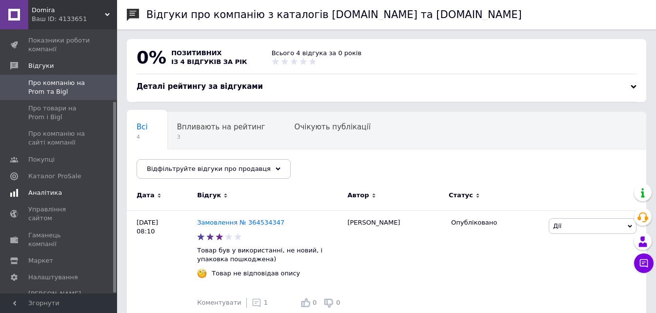
click at [63, 199] on link "Аналітика" at bounding box center [60, 192] width 120 height 17
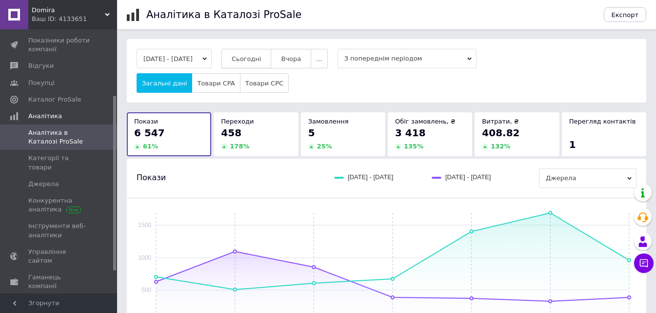
click at [259, 61] on span "Сьогодні" at bounding box center [247, 58] width 30 height 7
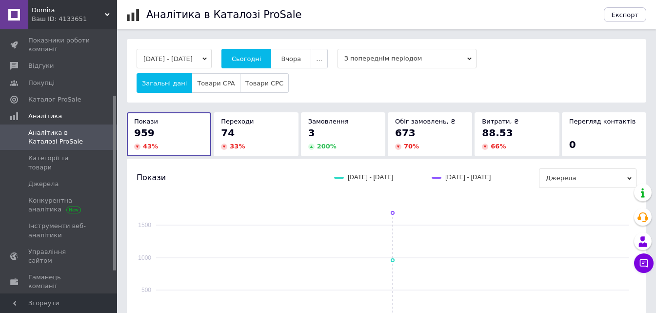
click at [239, 140] on div "74 33 %" at bounding box center [256, 138] width 70 height 25
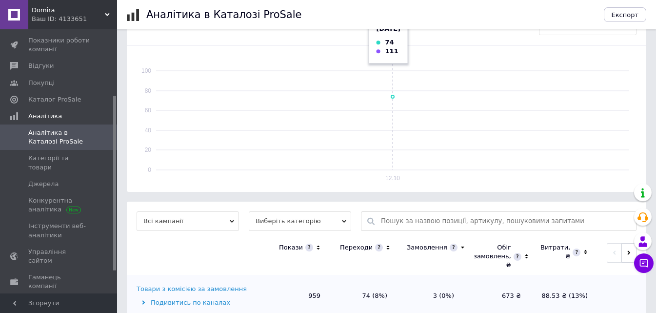
scroll to position [176, 0]
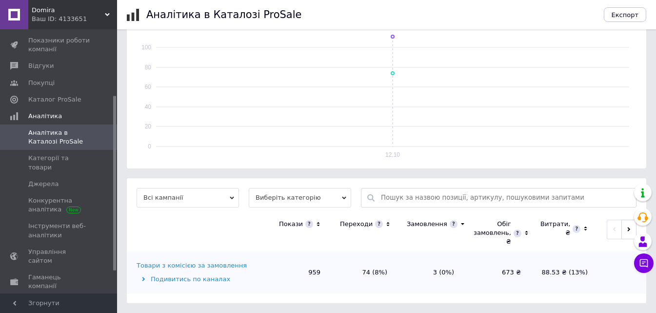
click at [299, 192] on span "Виберіть категорію" at bounding box center [300, 198] width 102 height 20
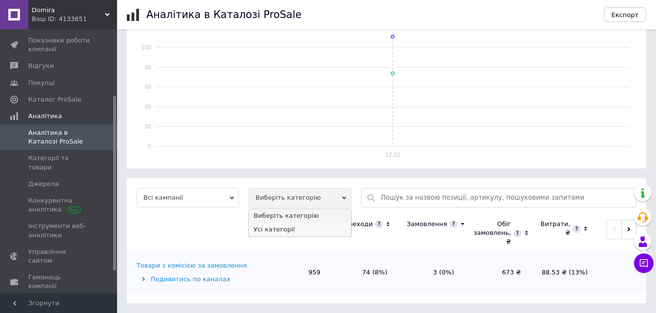
click at [296, 229] on li "Усі категорії" at bounding box center [300, 229] width 102 height 14
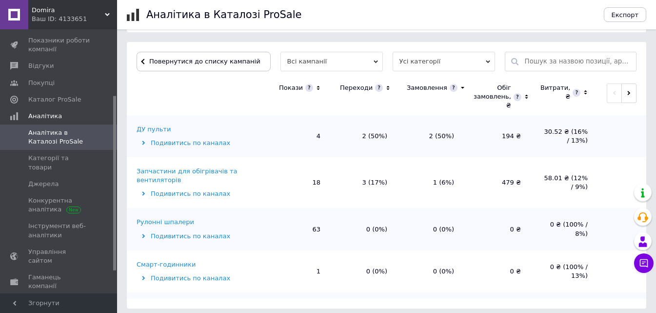
scroll to position [317, 0]
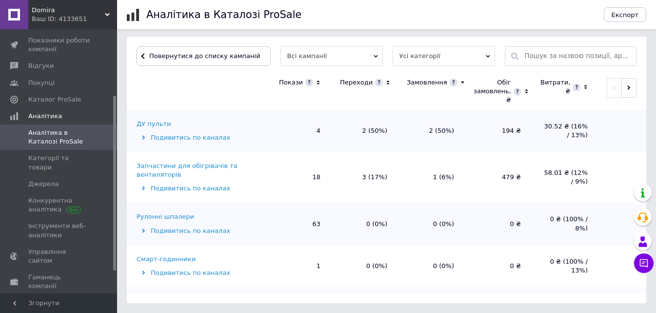
click at [385, 79] on icon at bounding box center [388, 83] width 6 height 8
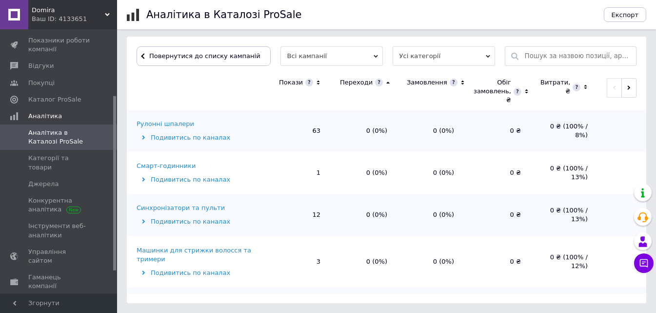
click at [385, 79] on icon at bounding box center [388, 83] width 6 height 8
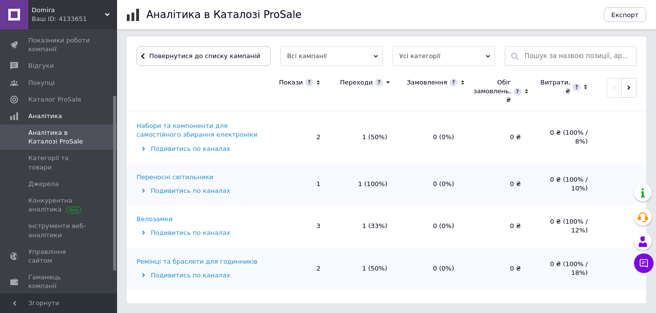
scroll to position [439, 0]
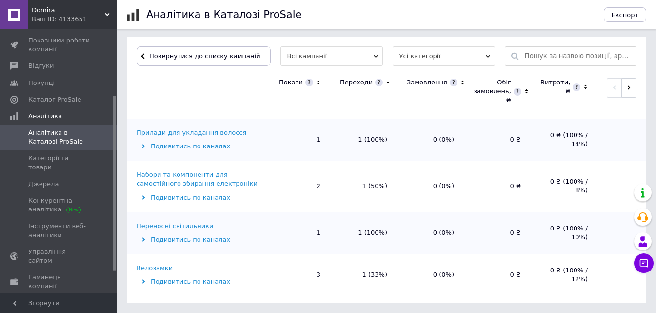
click at [192, 221] on div "Переносні світильники" at bounding box center [175, 225] width 77 height 9
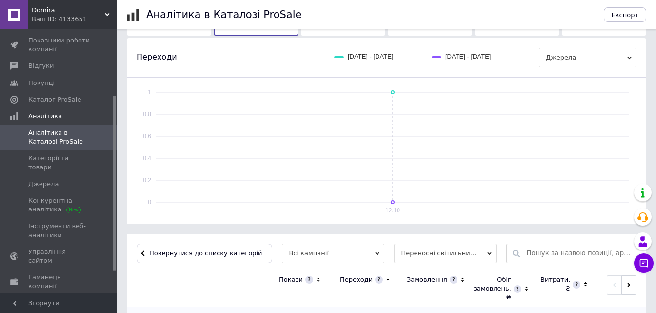
scroll to position [229, 0]
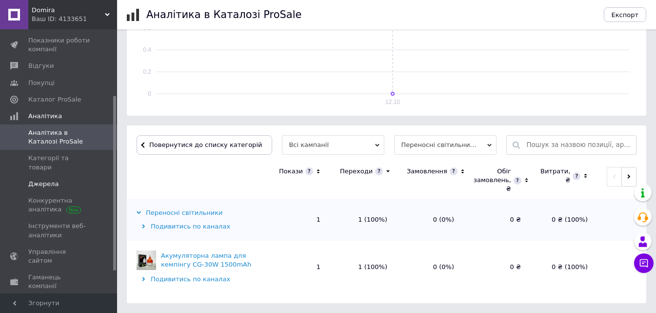
click at [67, 179] on span "Джерела" at bounding box center [59, 183] width 62 height 9
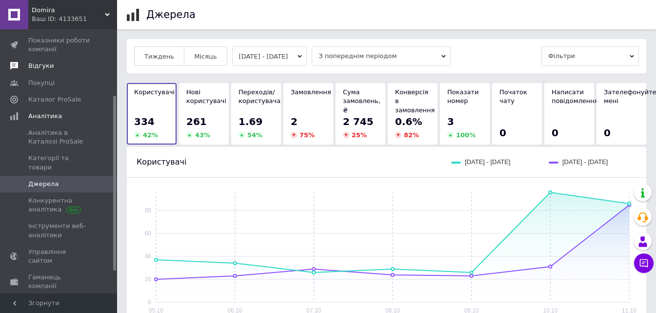
click at [63, 74] on link "Відгуки" at bounding box center [60, 66] width 120 height 17
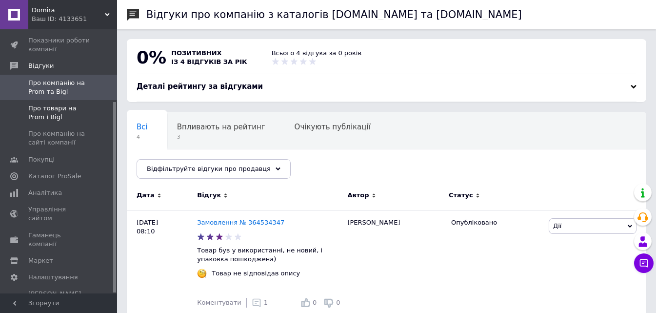
click at [81, 104] on span "Про товари на Prom і Bigl" at bounding box center [59, 113] width 62 height 18
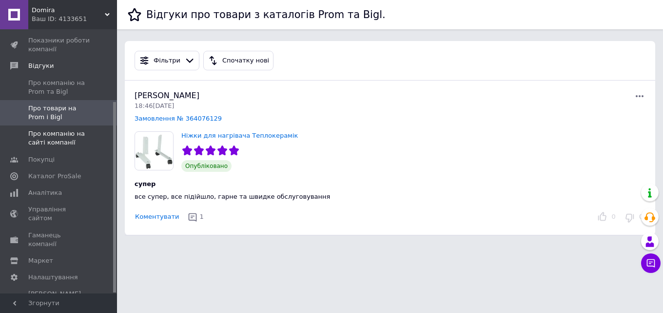
click at [73, 142] on span "Про компанію на сайті компанії" at bounding box center [59, 138] width 62 height 18
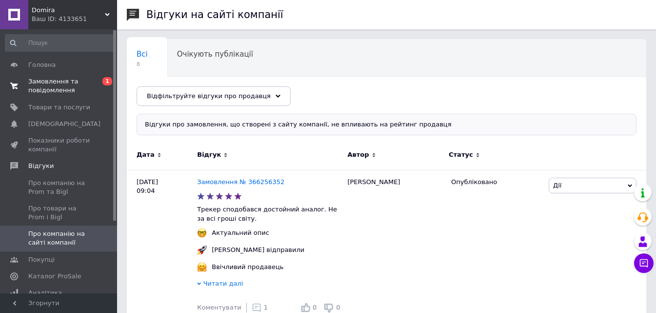
click at [65, 84] on span "Замовлення та повідомлення" at bounding box center [59, 86] width 62 height 18
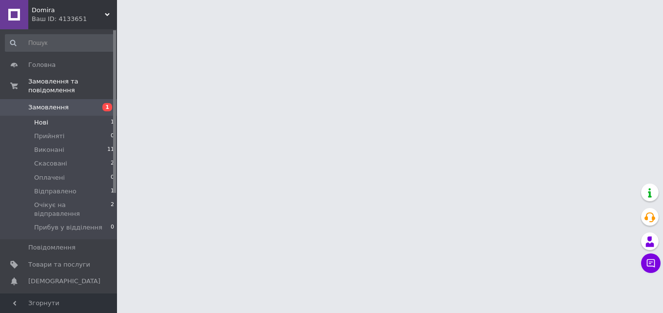
click at [84, 116] on li "Нові 1" at bounding box center [60, 123] width 120 height 14
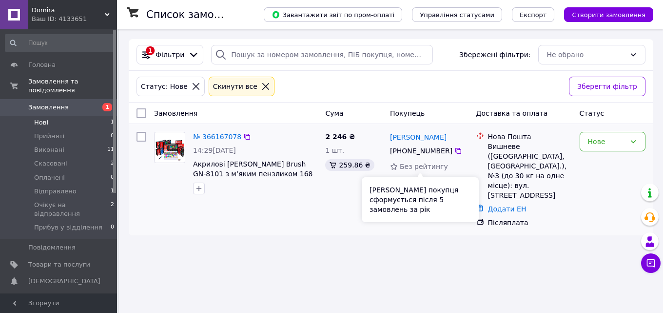
click at [415, 170] on span "Без рейтингу" at bounding box center [424, 166] width 48 height 8
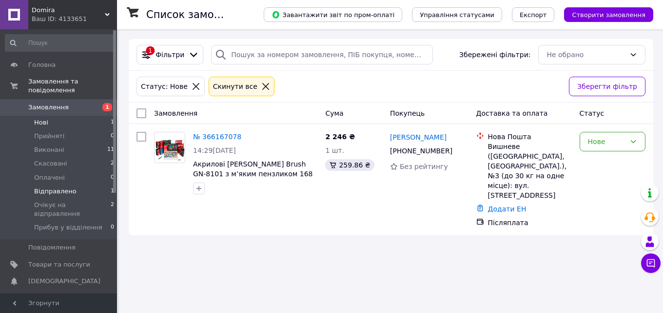
click at [80, 184] on li "Відправлено 1" at bounding box center [60, 191] width 120 height 14
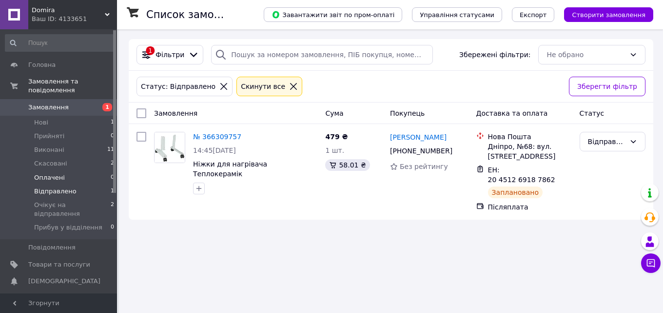
click at [79, 171] on li "Оплачені 0" at bounding box center [60, 178] width 120 height 14
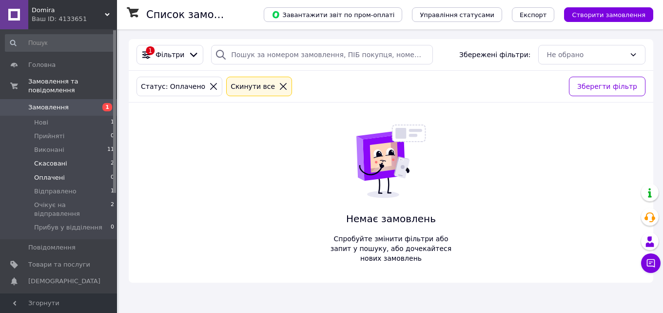
click at [79, 157] on li "Скасовані 2" at bounding box center [60, 164] width 120 height 14
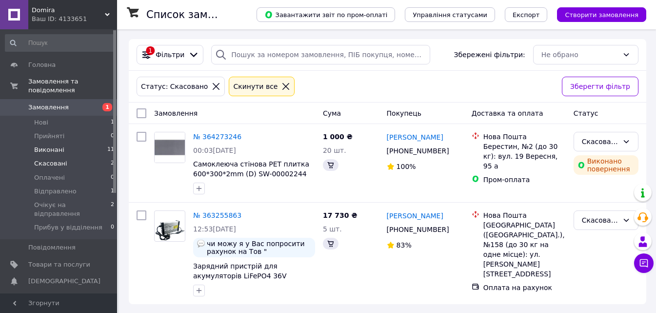
click at [79, 143] on li "Виконані 11" at bounding box center [60, 150] width 120 height 14
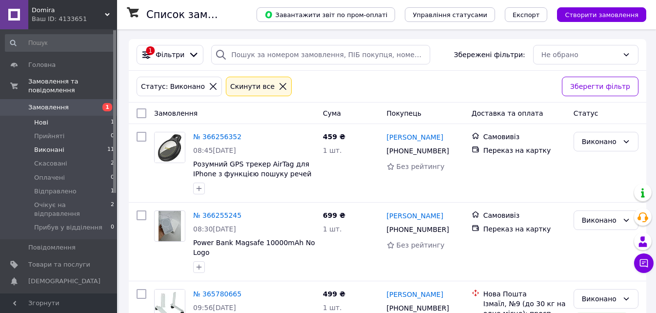
click at [76, 116] on li "Нові 1" at bounding box center [60, 123] width 120 height 14
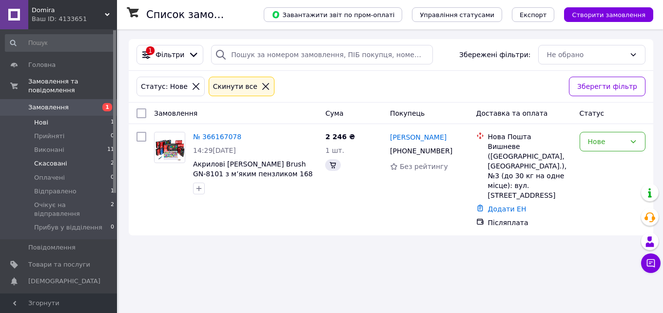
click at [87, 157] on li "Скасовані 2" at bounding box center [60, 164] width 120 height 14
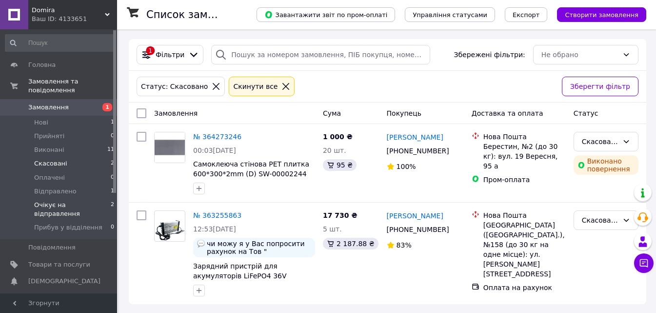
click at [84, 198] on li "Очікує на відправлення 2" at bounding box center [60, 209] width 120 height 22
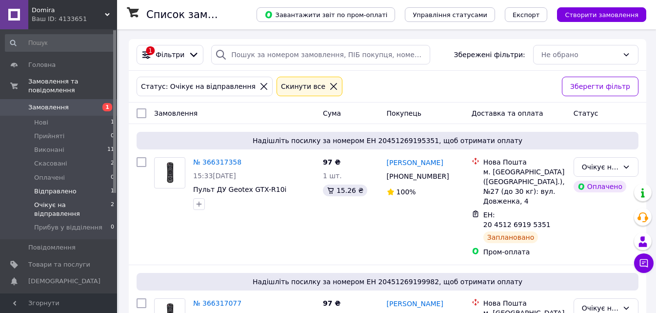
click at [87, 184] on li "Відправлено 1" at bounding box center [60, 191] width 120 height 14
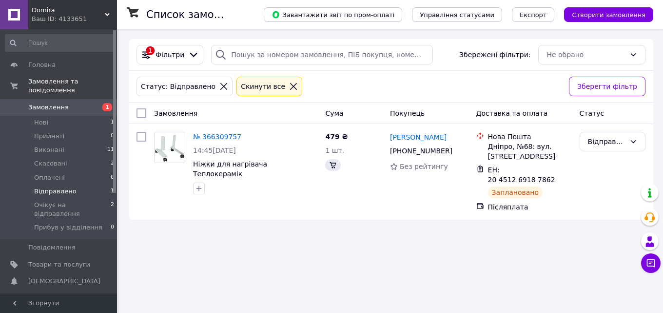
click at [87, 184] on li "Відправлено 1" at bounding box center [60, 191] width 120 height 14
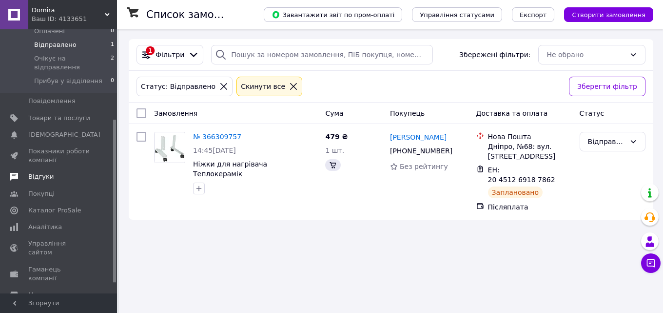
click at [52, 172] on span "Відгуки" at bounding box center [59, 176] width 62 height 9
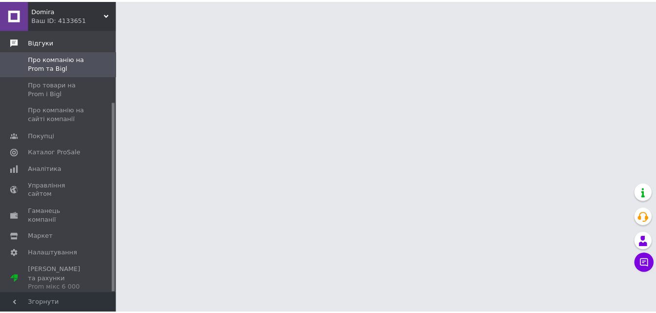
scroll to position [100, 0]
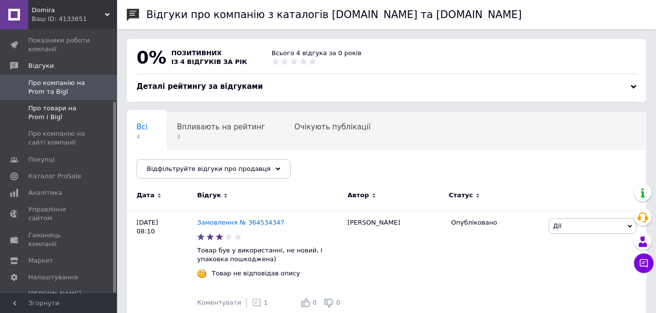
click at [72, 110] on span "Про товари на Prom і Bigl" at bounding box center [59, 113] width 62 height 18
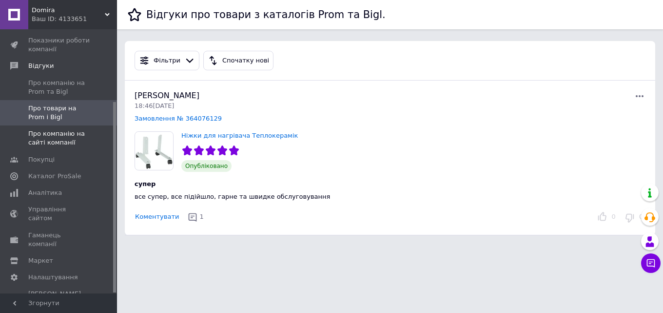
click at [74, 136] on span "Про компанію на сайті компанії" at bounding box center [59, 138] width 62 height 18
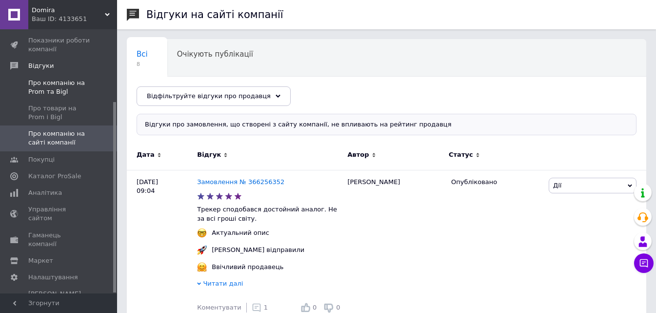
click at [49, 83] on span "Про компанію на Prom та Bigl" at bounding box center [59, 88] width 62 height 18
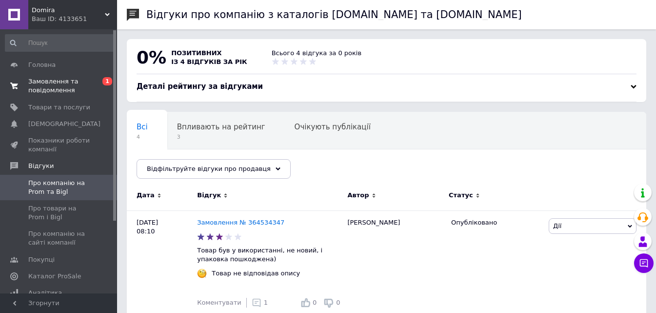
click at [68, 82] on span "Замовлення та повідомлення" at bounding box center [59, 86] width 62 height 18
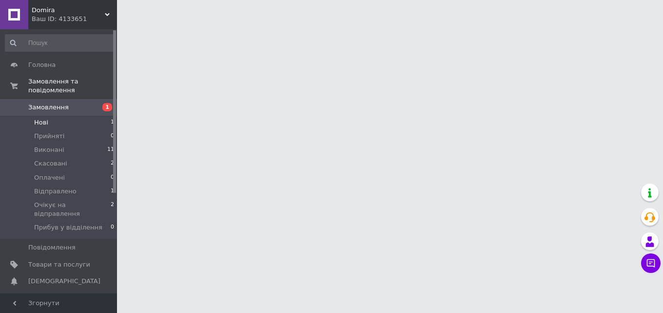
click at [73, 116] on li "Нові 1" at bounding box center [60, 123] width 120 height 14
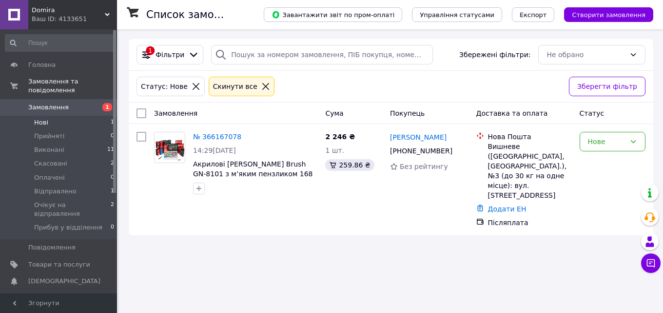
click at [114, 111] on div at bounding box center [114, 111] width 3 height 162
click at [102, 116] on li "Нові 1" at bounding box center [60, 123] width 120 height 14
click at [85, 116] on li "Нові 1" at bounding box center [60, 123] width 120 height 14
click at [75, 157] on li "Скасовані 2" at bounding box center [60, 164] width 120 height 14
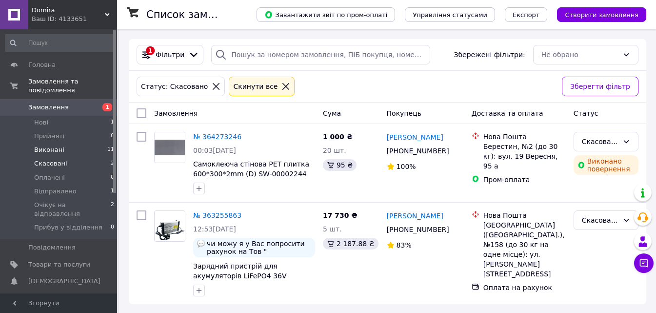
click at [74, 143] on li "Виконані 11" at bounding box center [60, 150] width 120 height 14
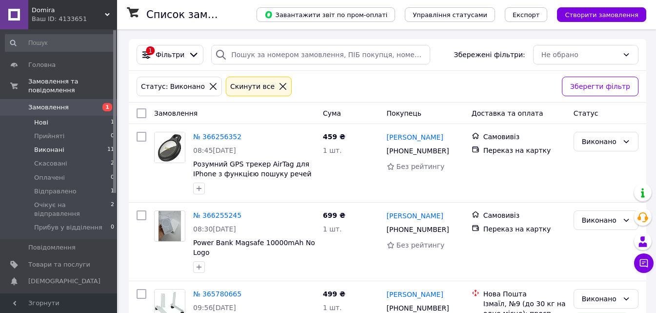
click at [73, 116] on li "Нові 1" at bounding box center [60, 123] width 120 height 14
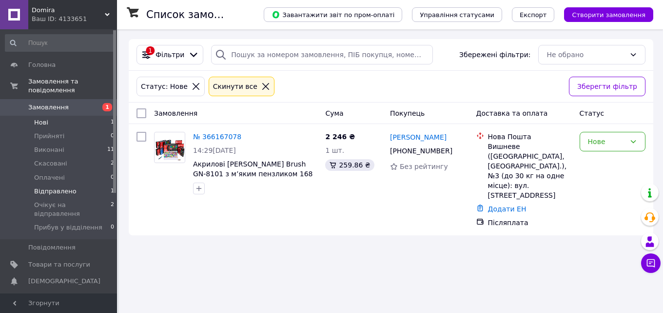
click at [67, 187] on span "Відправлено" at bounding box center [55, 191] width 42 height 9
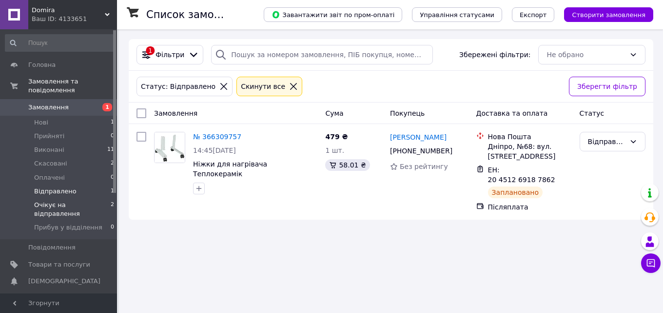
click at [74, 200] on span "Очікує на відправлення" at bounding box center [72, 209] width 77 height 18
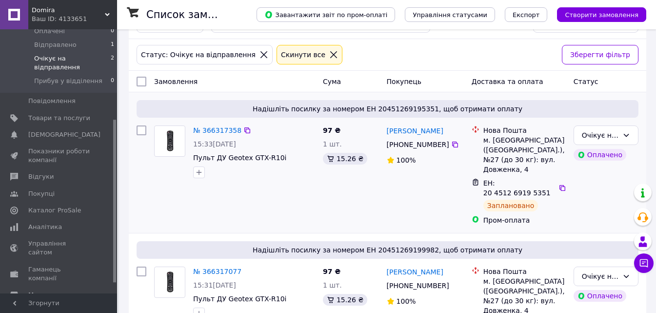
scroll to position [49, 0]
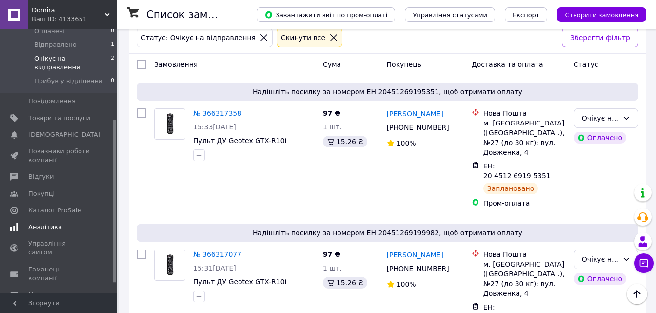
click at [56, 222] on span "Аналітика" at bounding box center [45, 226] width 34 height 9
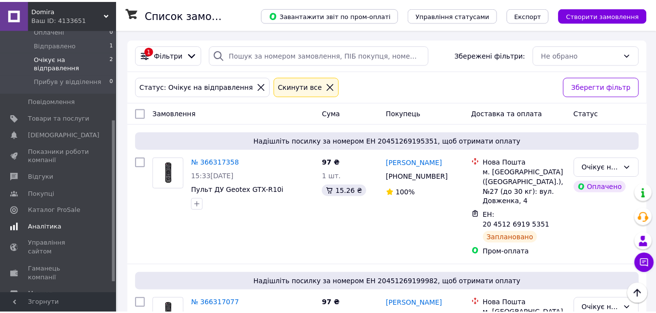
scroll to position [134, 0]
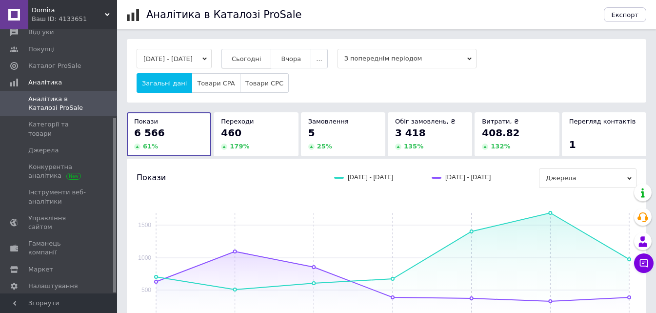
click at [260, 58] on span "Сьогодні" at bounding box center [247, 58] width 30 height 7
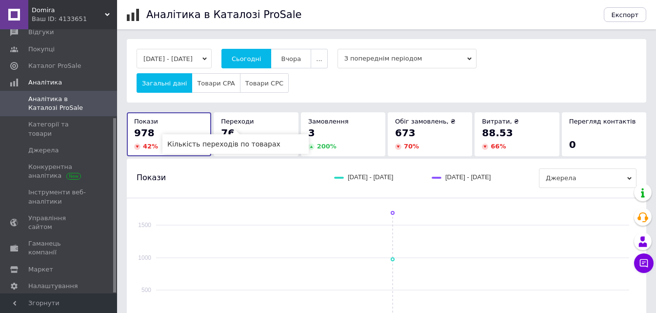
click at [240, 120] on span "Переходи" at bounding box center [237, 121] width 33 height 7
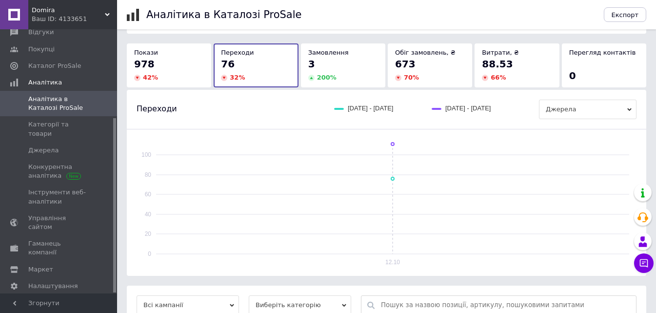
scroll to position [79, 0]
